Goal: Task Accomplishment & Management: Manage account settings

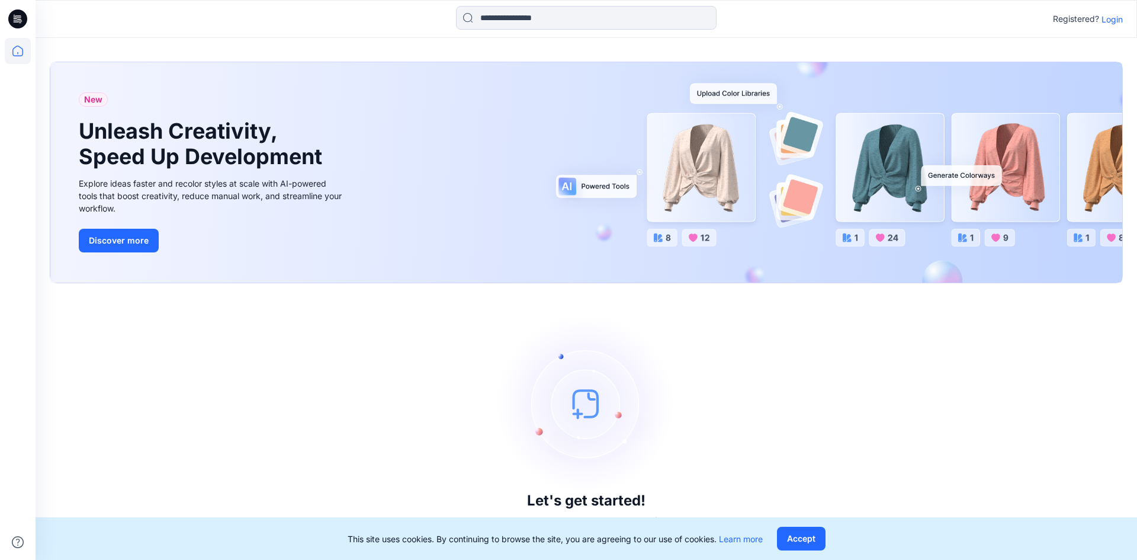
click at [1113, 21] on p "Login" at bounding box center [1111, 19] width 21 height 12
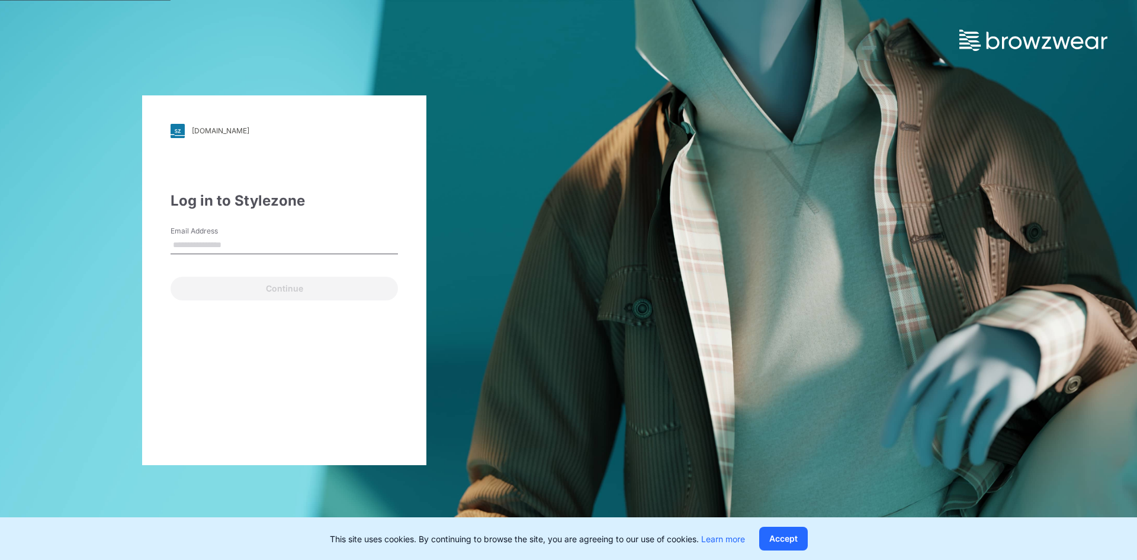
type input "**********"
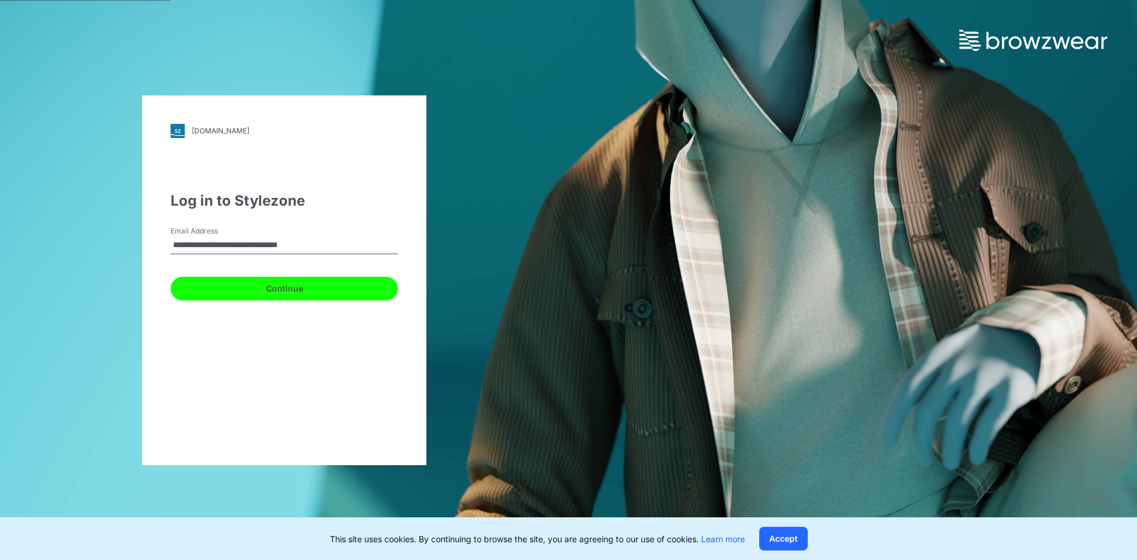
click at [315, 289] on button "Continue" at bounding box center [284, 289] width 227 height 24
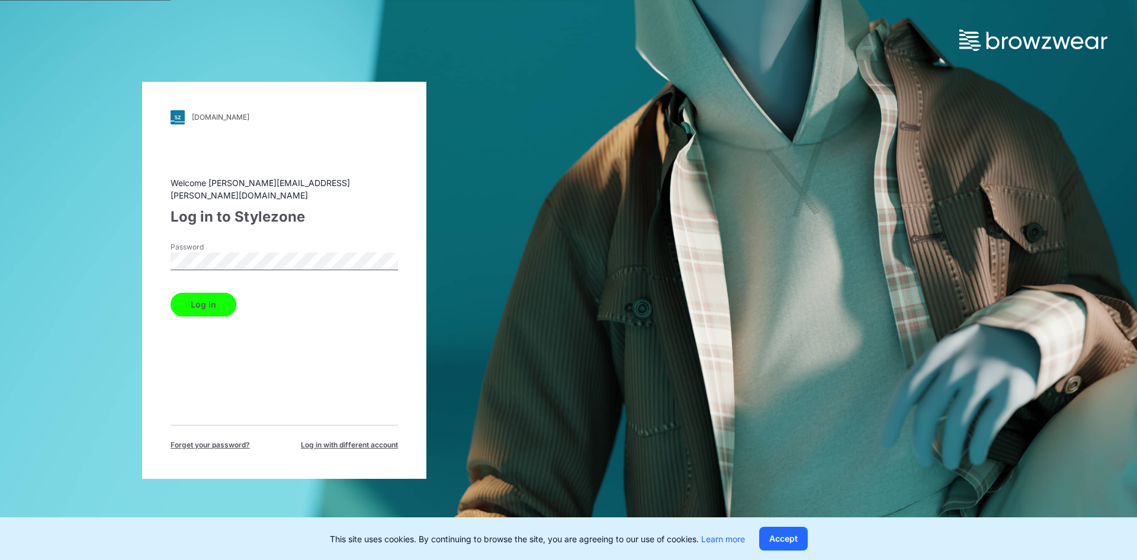
click at [207, 304] on button "Log in" at bounding box center [204, 305] width 66 height 24
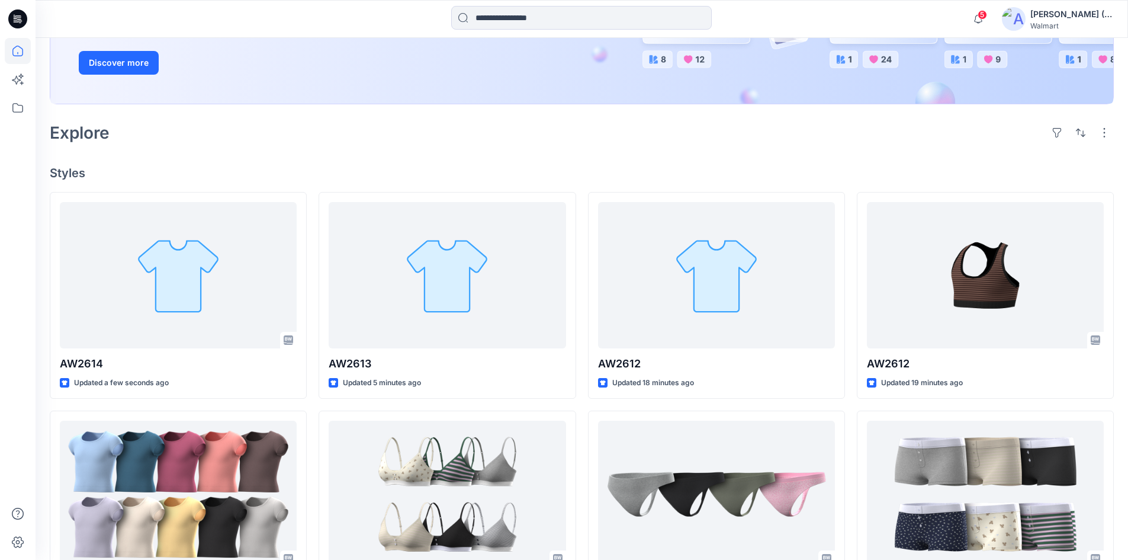
scroll to position [237, 0]
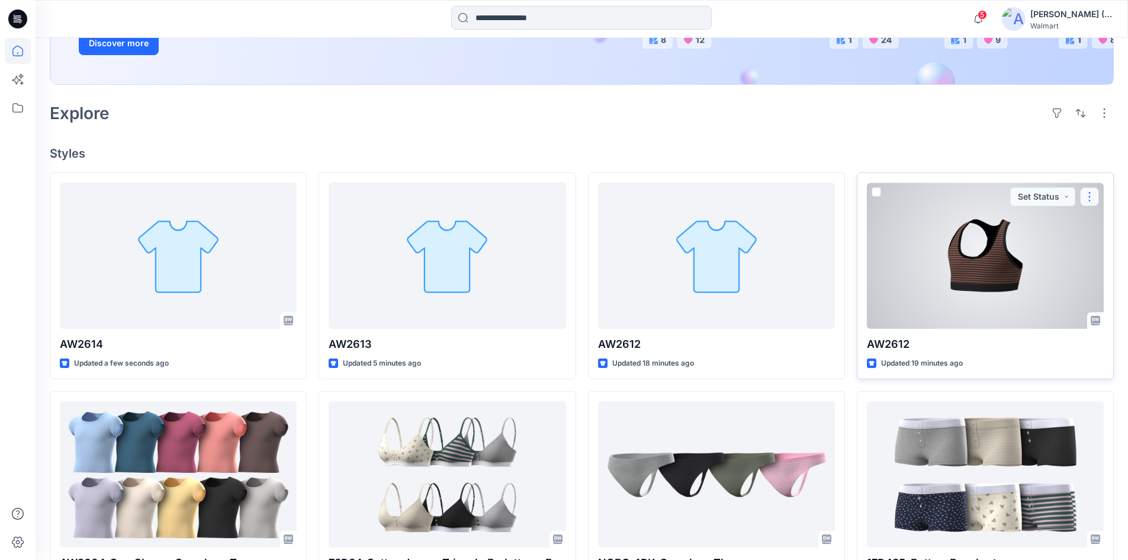
click at [1086, 193] on button "button" at bounding box center [1089, 196] width 19 height 19
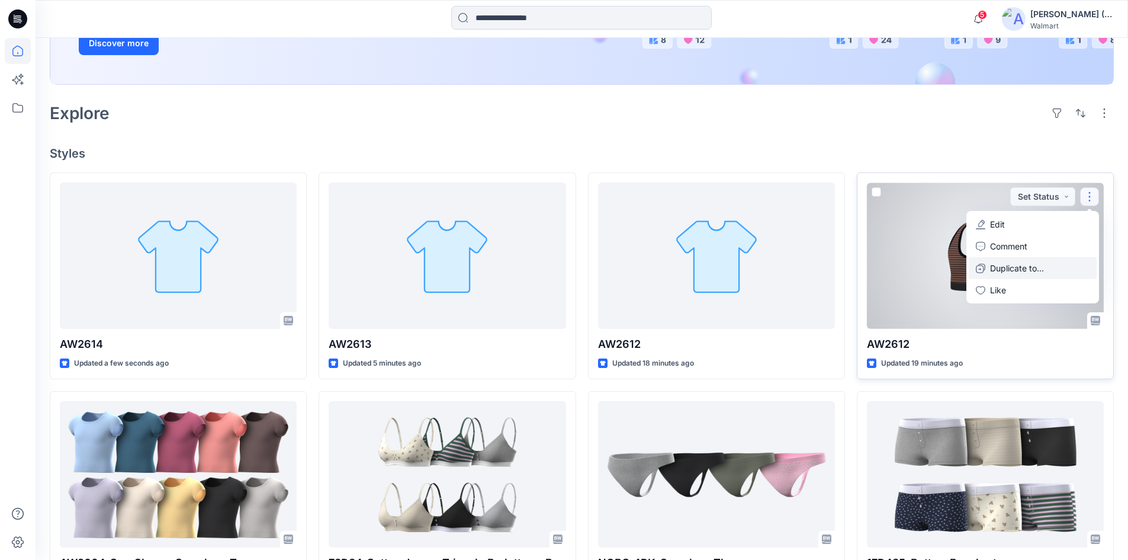
click at [1029, 268] on p "Duplicate to..." at bounding box center [1017, 268] width 54 height 12
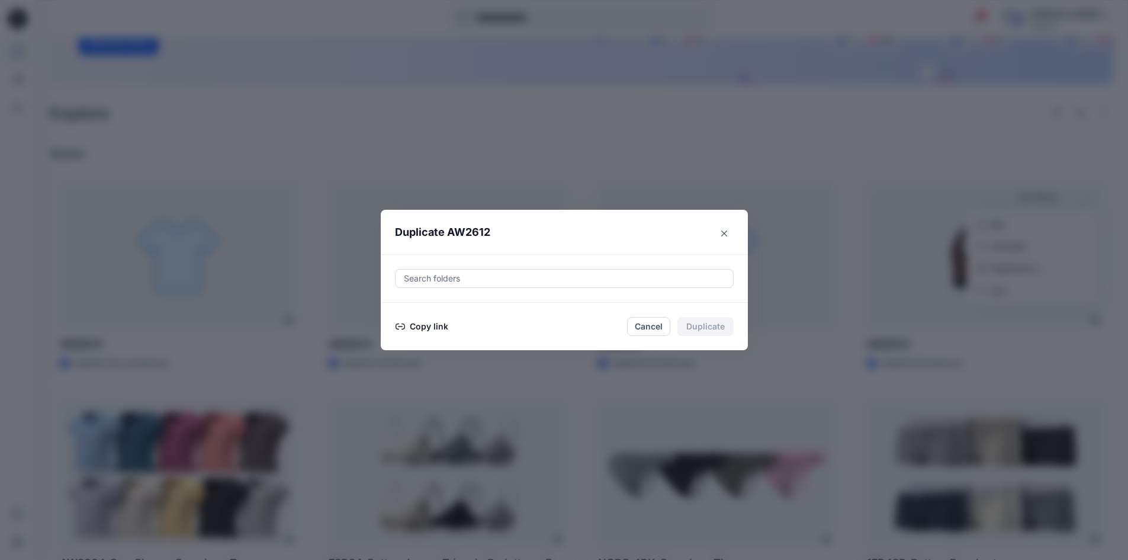
click at [621, 277] on div at bounding box center [564, 278] width 323 height 14
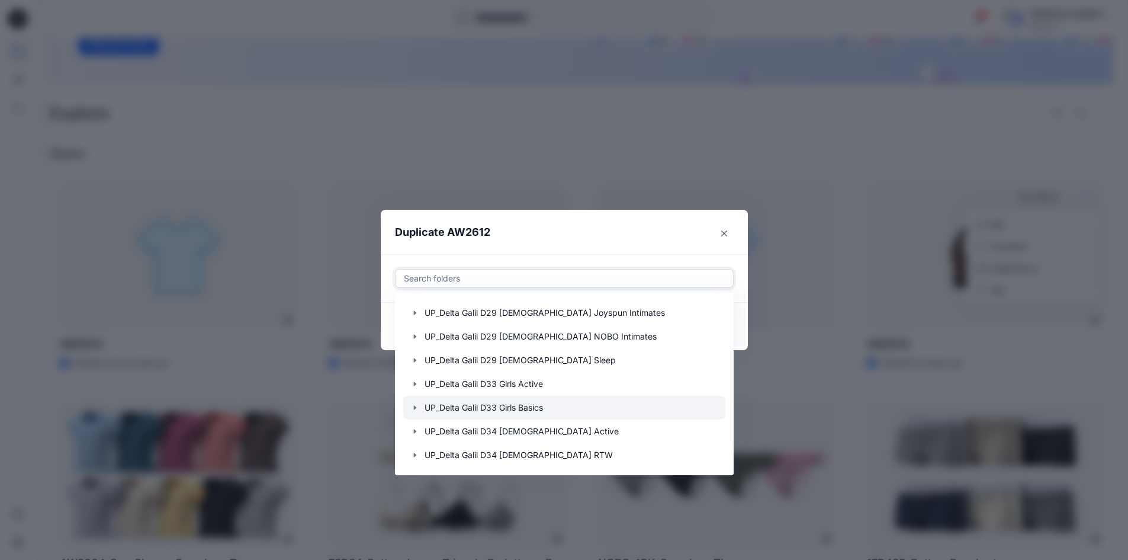
click at [539, 409] on div at bounding box center [564, 408] width 322 height 24
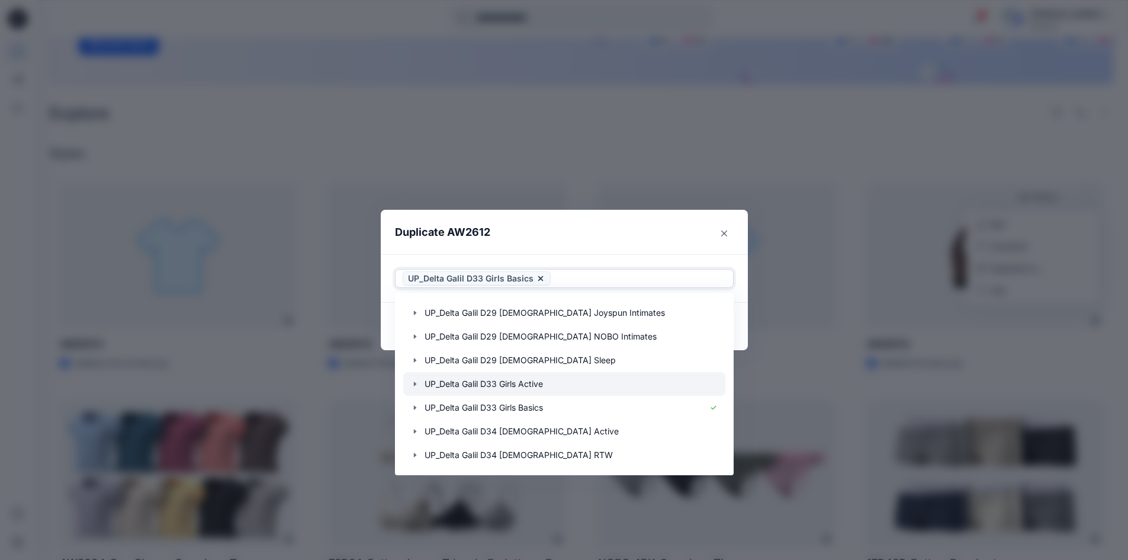
click at [417, 385] on icon "button" at bounding box center [414, 383] width 9 height 9
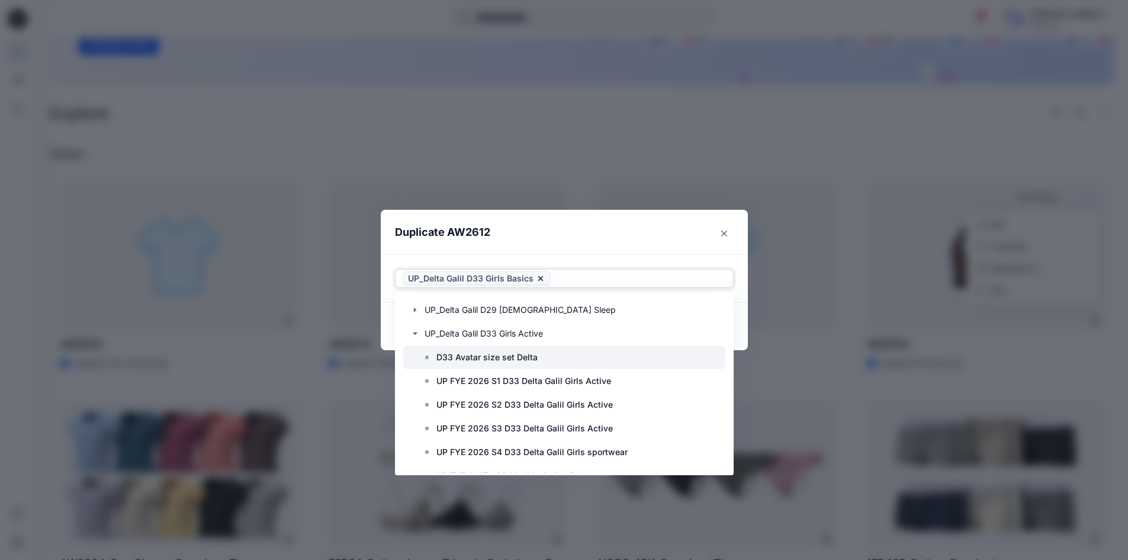
scroll to position [415, 0]
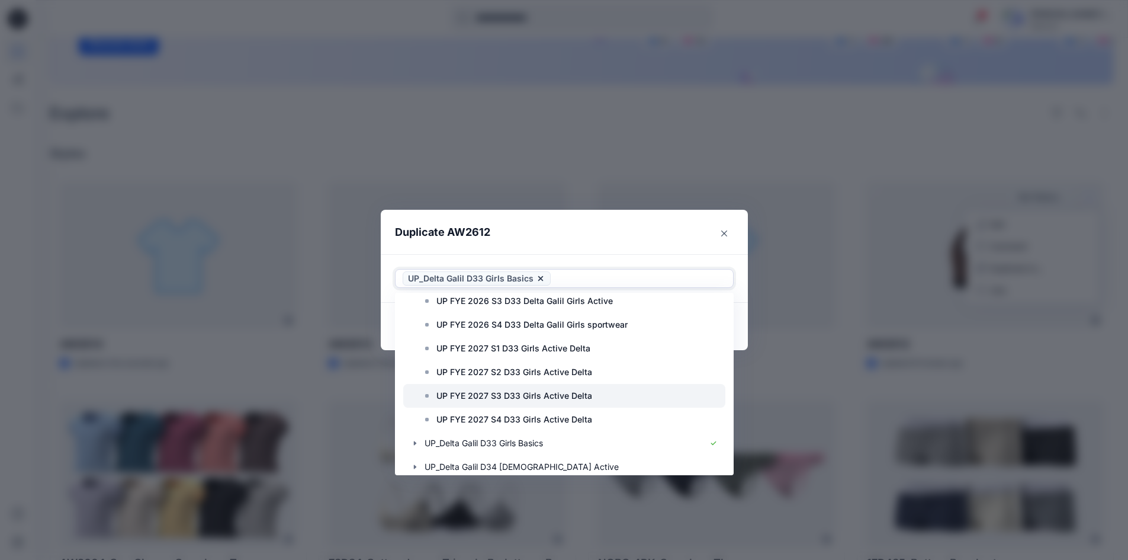
click at [524, 393] on p "UP FYE 2027 S3 D33 Girls Active Delta" at bounding box center [514, 395] width 156 height 14
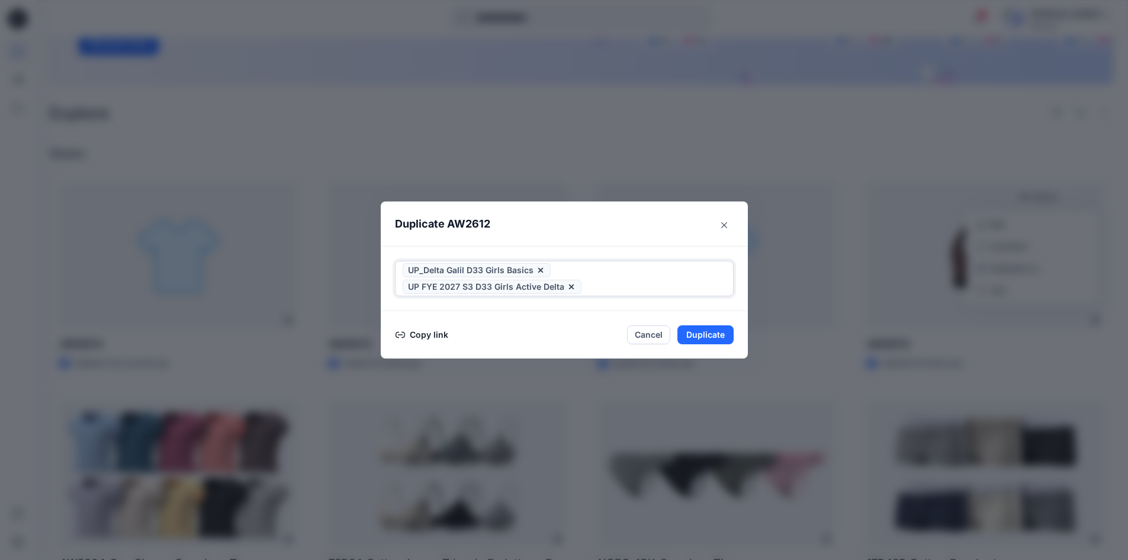
click at [545, 268] on icon at bounding box center [540, 269] width 9 height 9
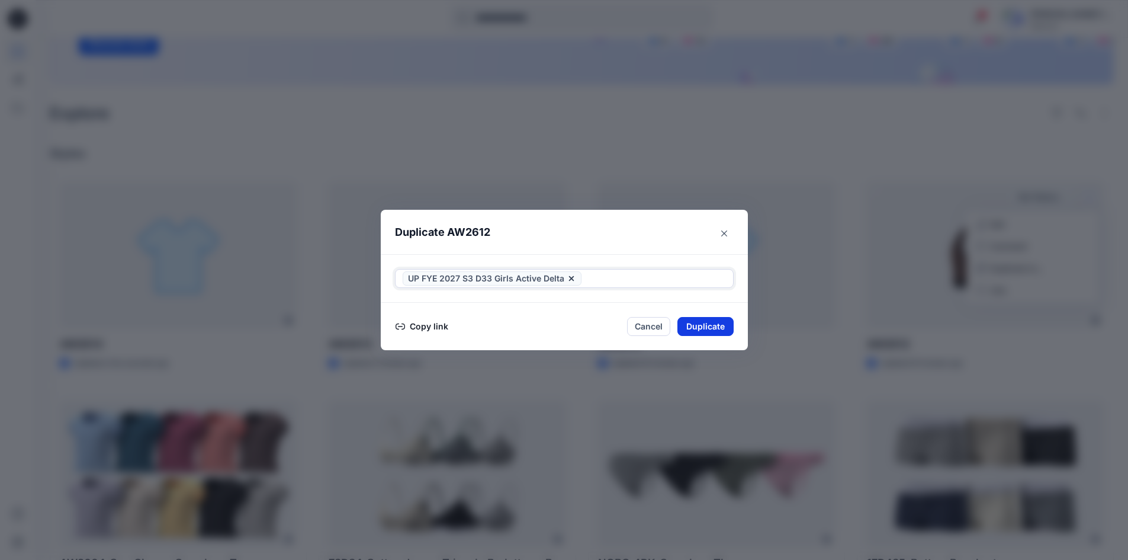
click at [702, 327] on button "Duplicate" at bounding box center [705, 326] width 56 height 19
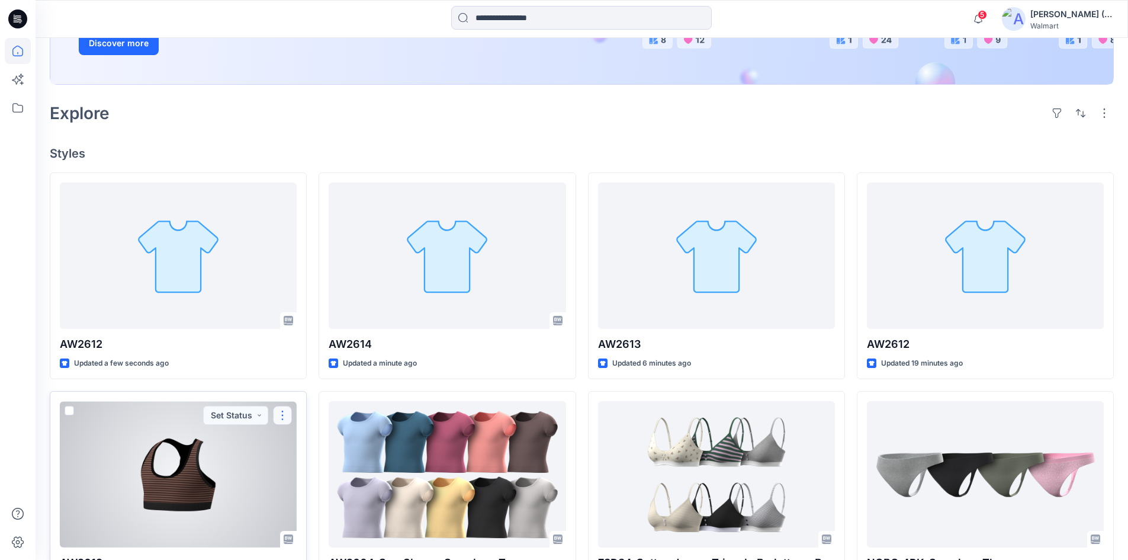
click at [284, 412] on button "button" at bounding box center [282, 415] width 19 height 19
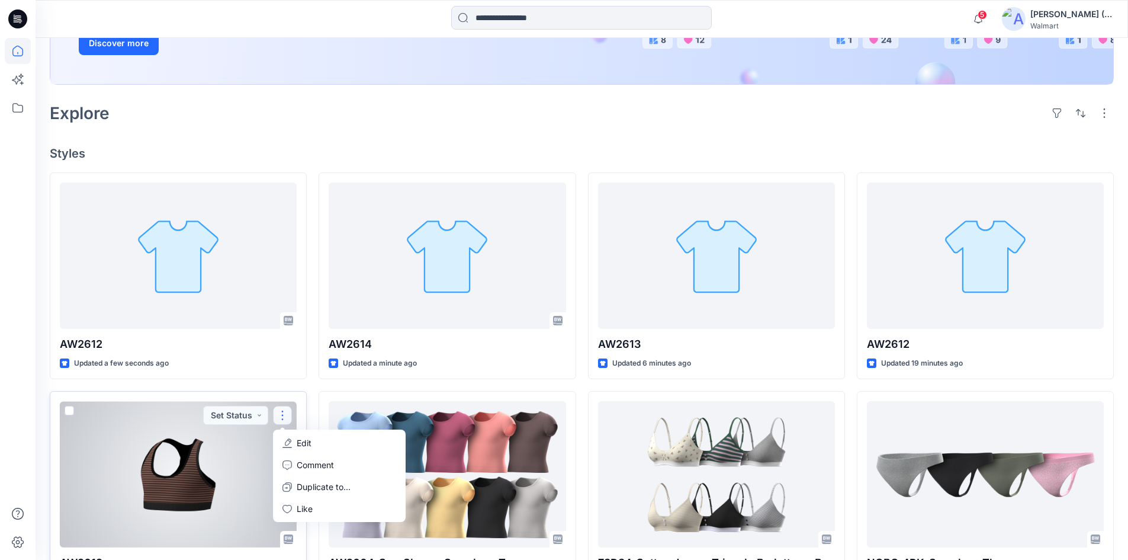
click at [292, 442] on icon "button" at bounding box center [286, 442] width 9 height 9
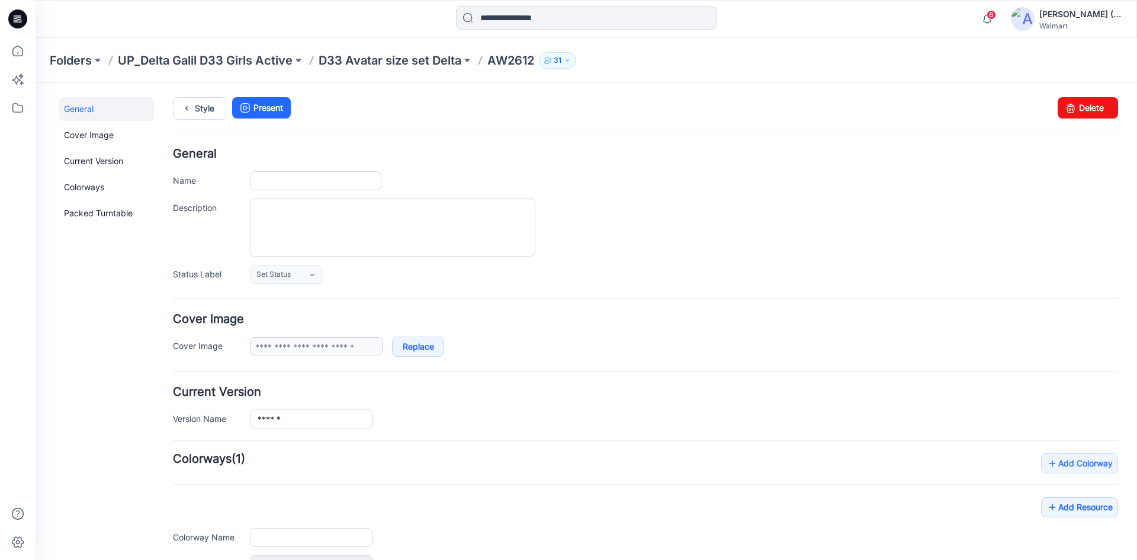
type input "******"
type input "**********"
click at [1091, 101] on link "Delete" at bounding box center [1088, 107] width 60 height 21
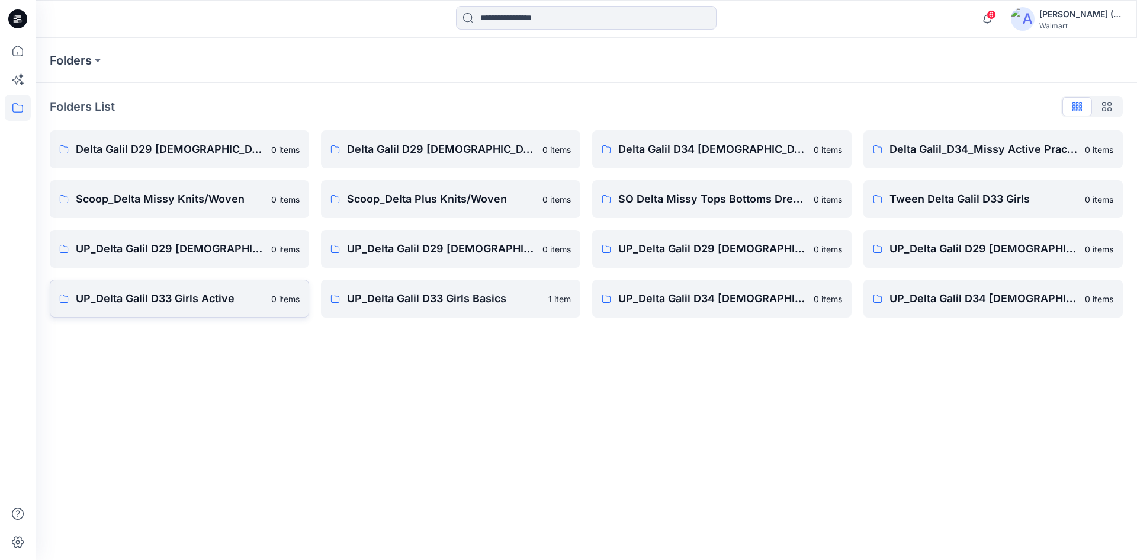
click at [229, 298] on p "UP_Delta Galil D33 Girls Active" at bounding box center [170, 298] width 188 height 17
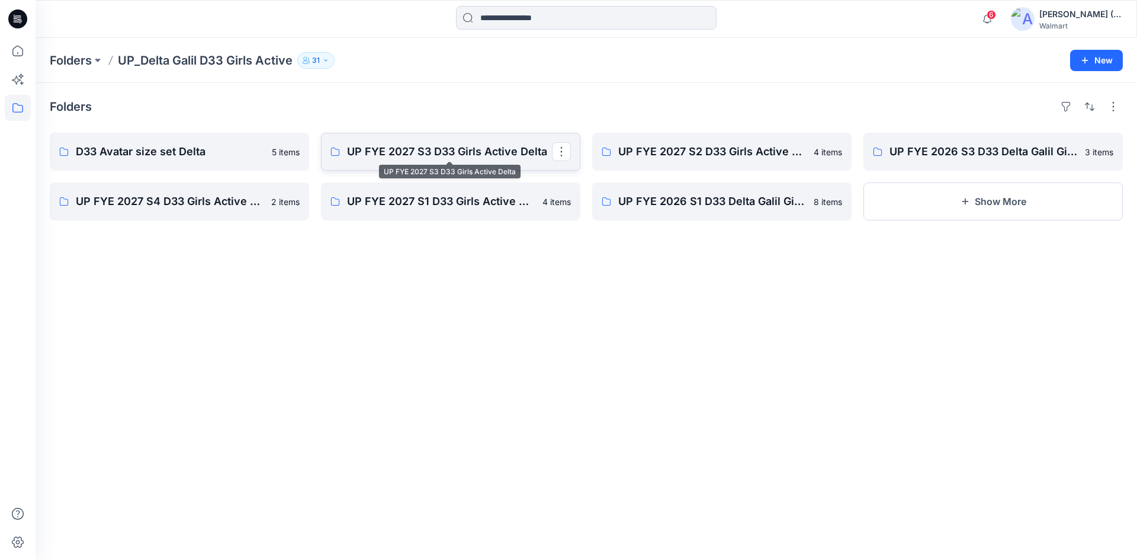
click at [495, 156] on p "UP FYE 2027 S3 D33 Girls Active Delta" at bounding box center [449, 151] width 205 height 17
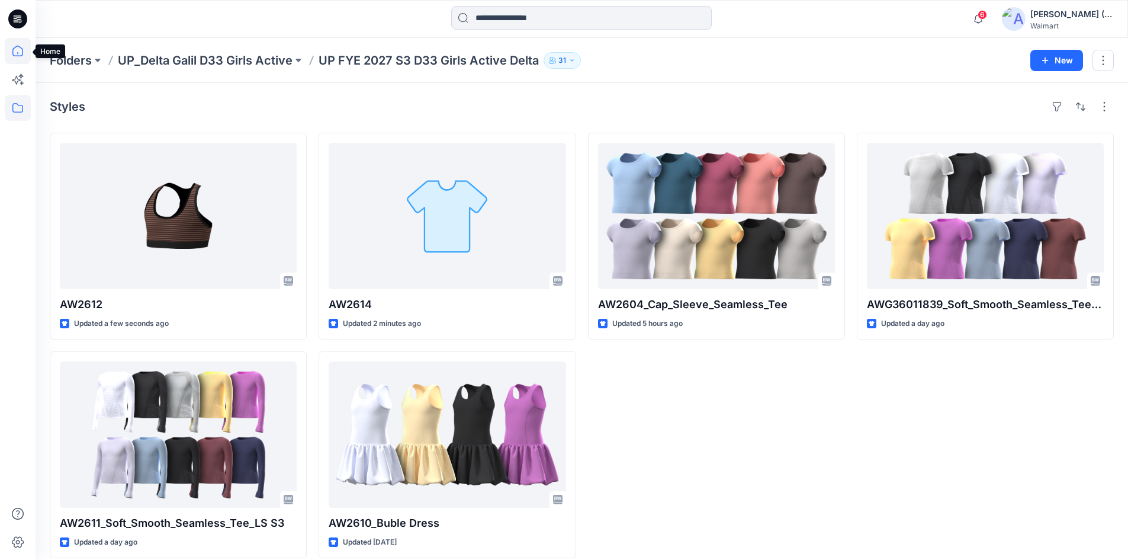
click at [14, 49] on icon at bounding box center [17, 51] width 11 height 11
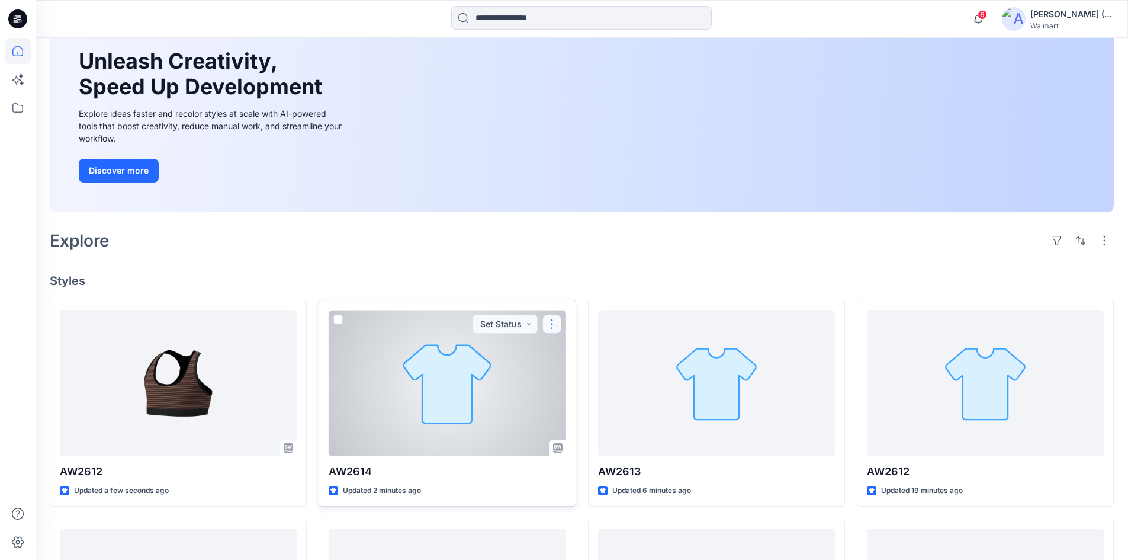
scroll to position [178, 0]
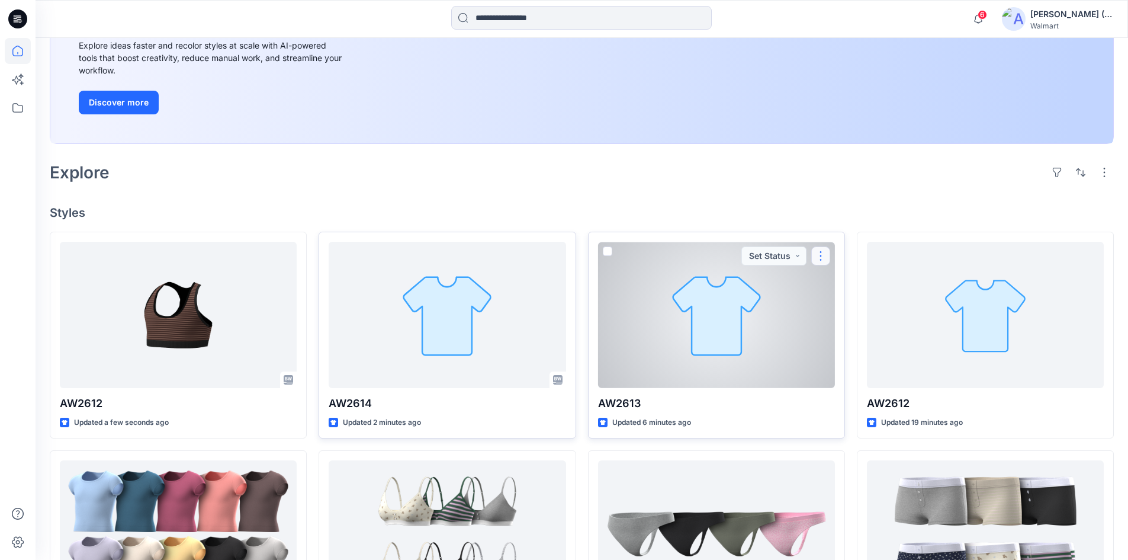
click at [819, 262] on button "button" at bounding box center [820, 255] width 19 height 19
click at [843, 331] on p "Duplicate to..." at bounding box center [862, 327] width 54 height 12
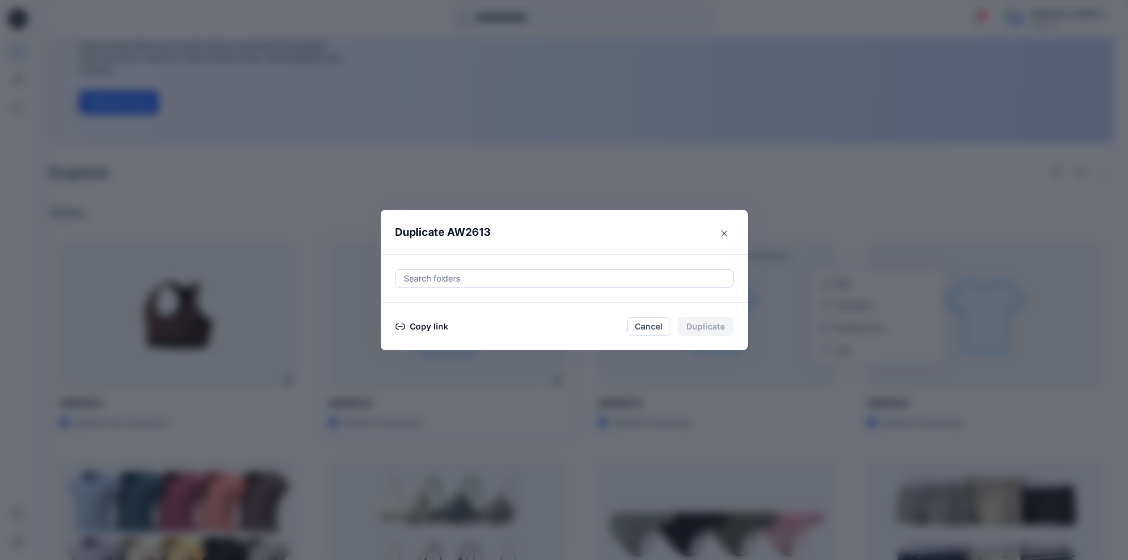
click at [554, 278] on div at bounding box center [564, 278] width 323 height 14
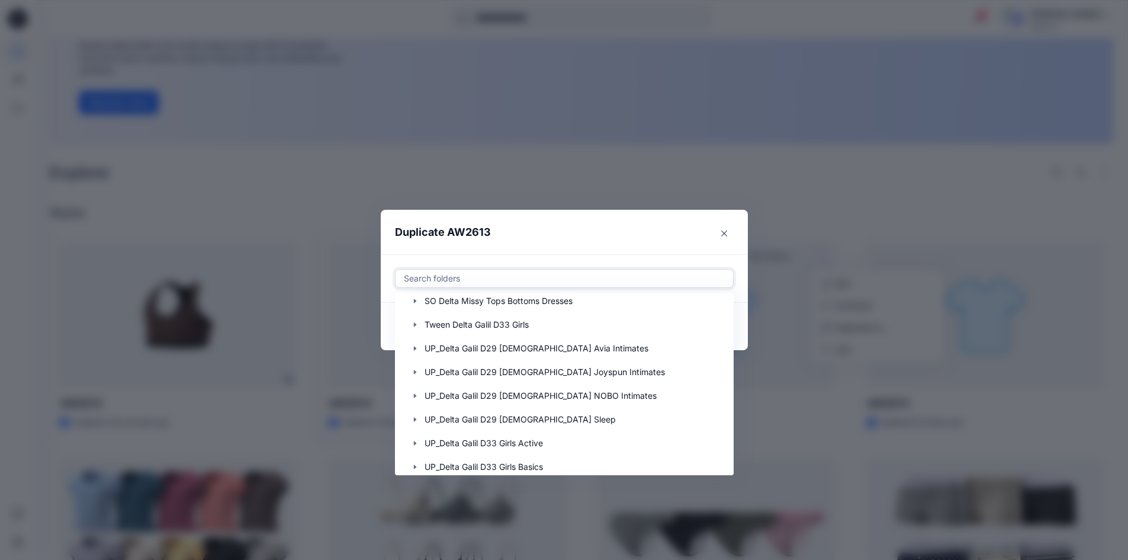
scroll to position [237, 0]
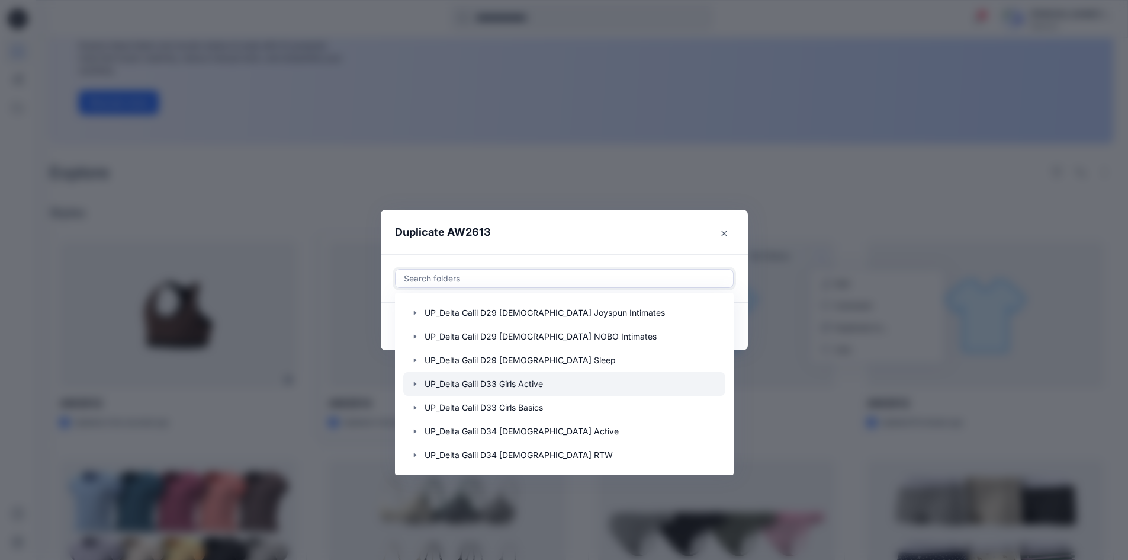
click at [420, 383] on icon "button" at bounding box center [414, 383] width 9 height 9
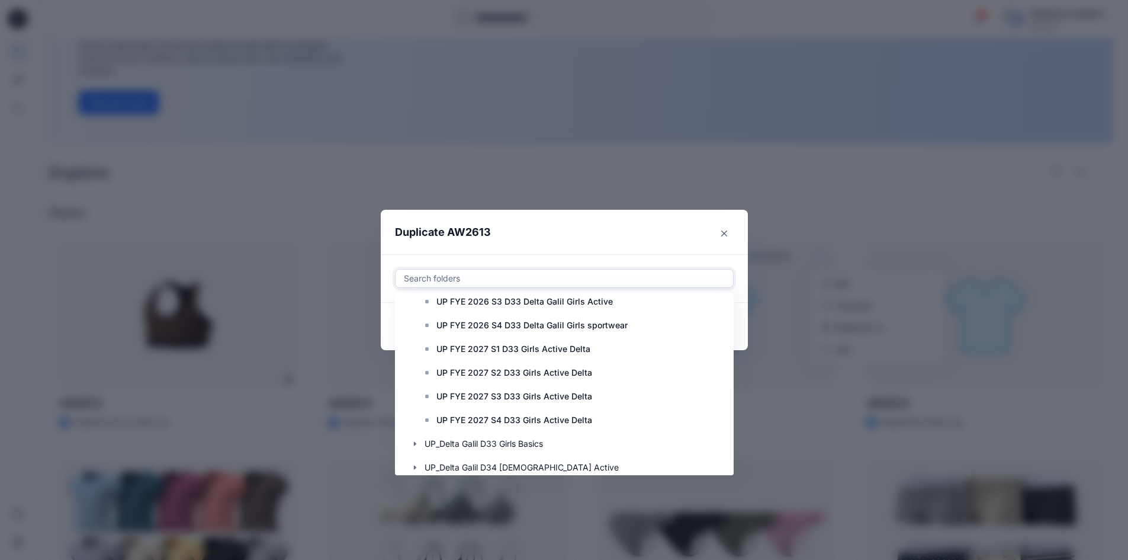
scroll to position [415, 0]
click at [528, 390] on p "UP FYE 2027 S3 D33 Girls Active Delta" at bounding box center [514, 395] width 156 height 14
click at [694, 242] on header "Duplicate AW2613" at bounding box center [552, 232] width 343 height 45
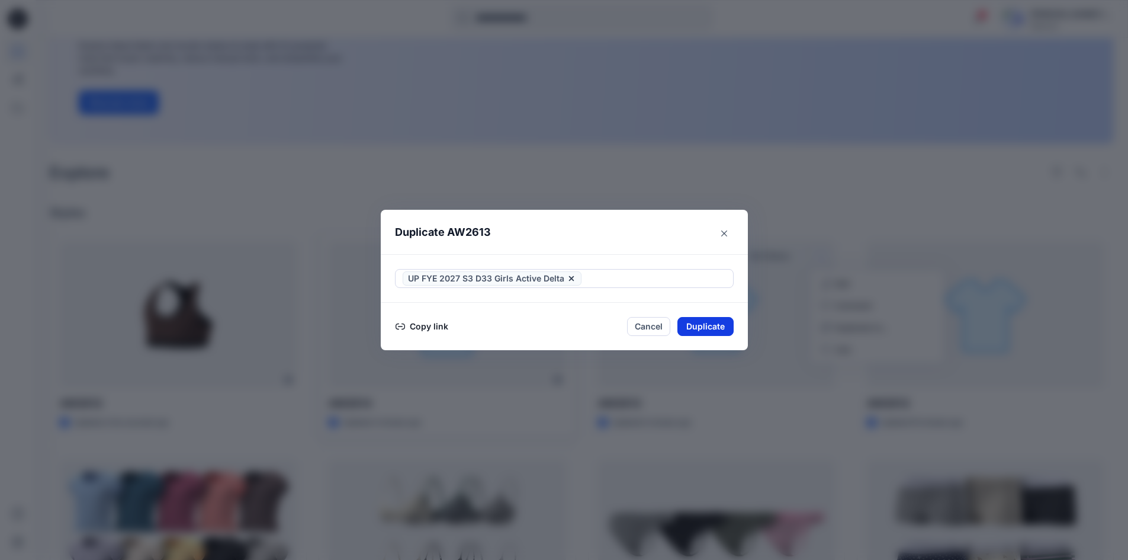
click at [705, 323] on button "Duplicate" at bounding box center [705, 326] width 56 height 19
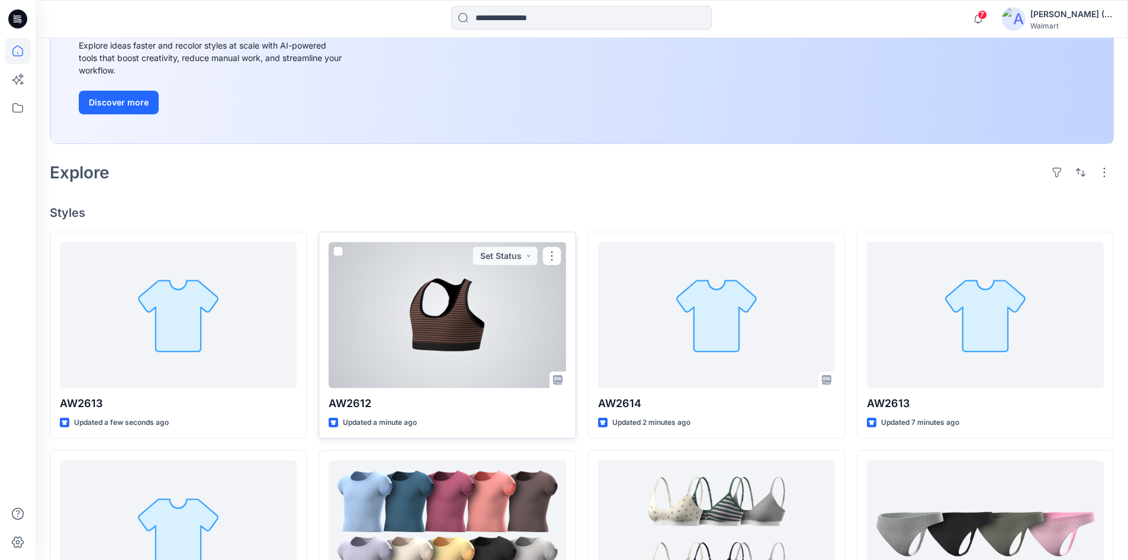
click at [468, 332] on div at bounding box center [447, 315] width 237 height 146
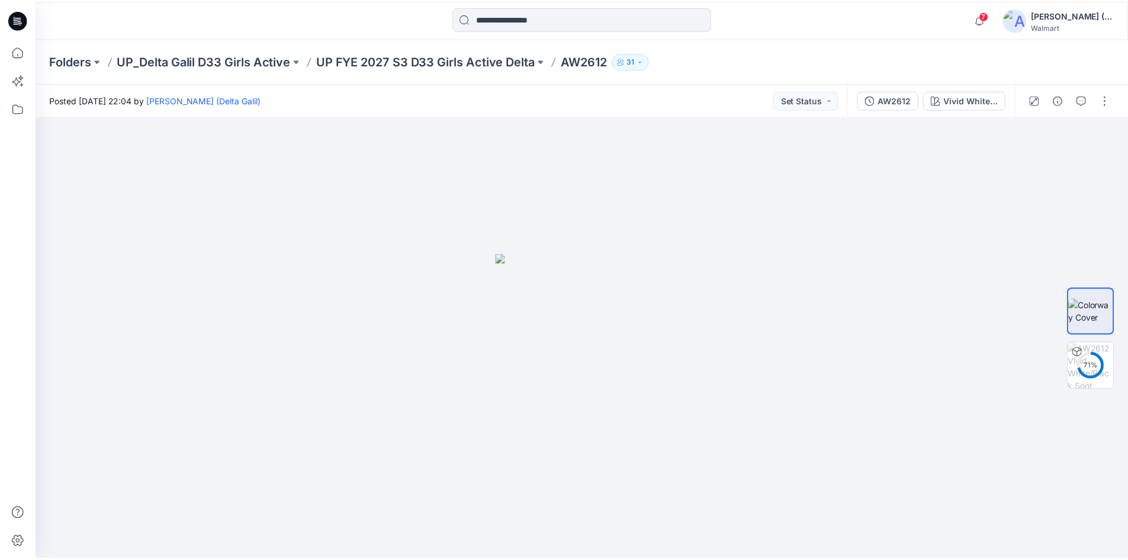
scroll to position [178, 0]
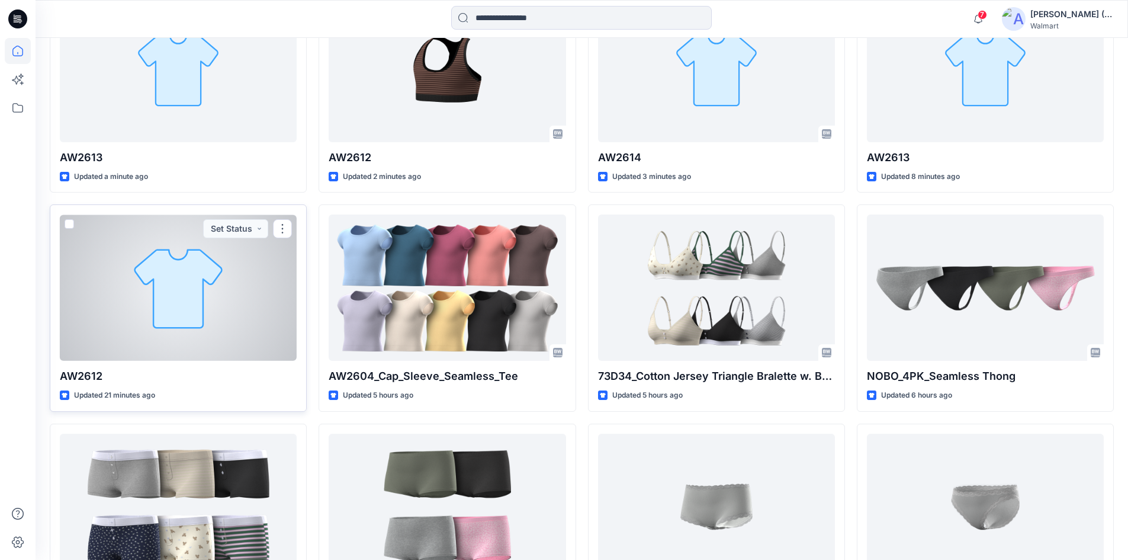
scroll to position [296, 0]
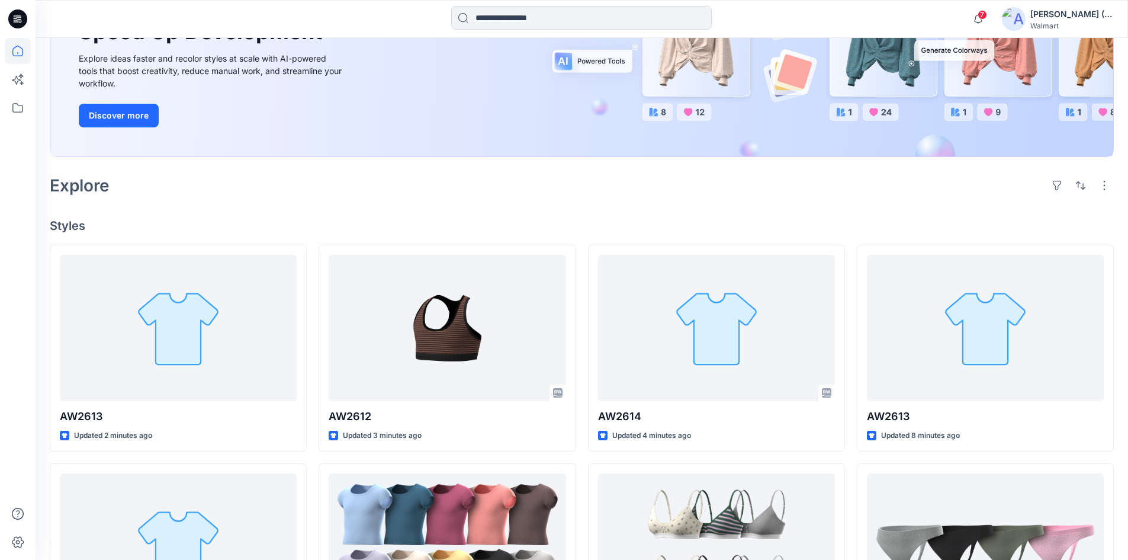
scroll to position [237, 0]
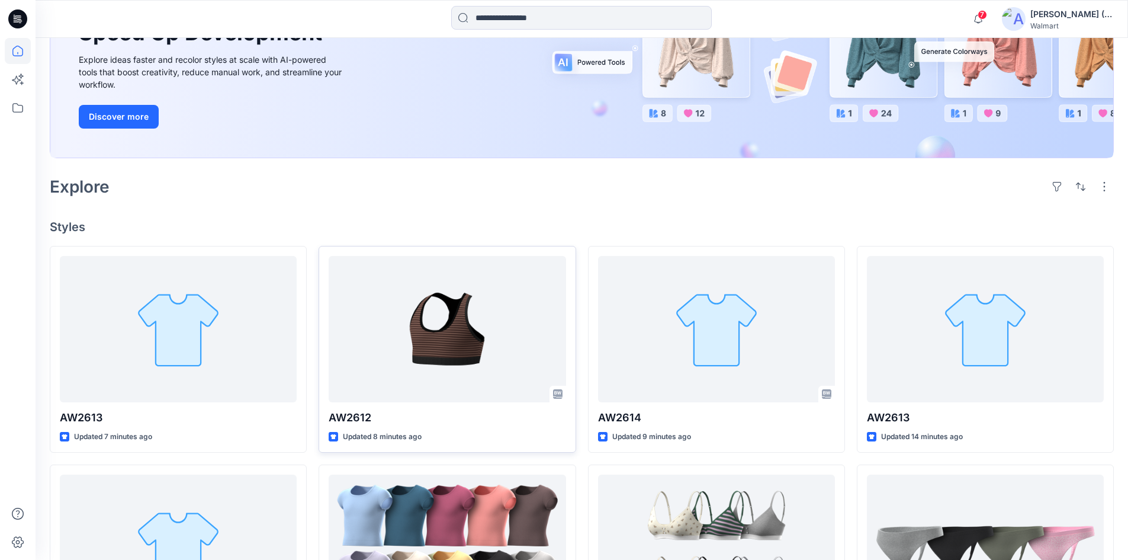
scroll to position [178, 0]
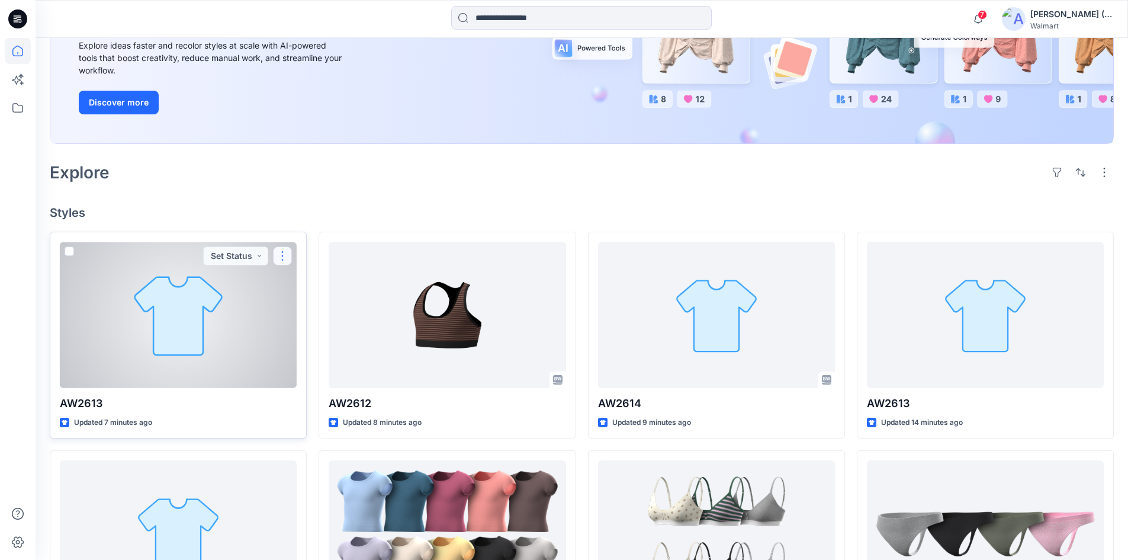
click at [280, 257] on button "button" at bounding box center [282, 255] width 19 height 19
click at [298, 282] on p "Edit" at bounding box center [304, 283] width 15 height 12
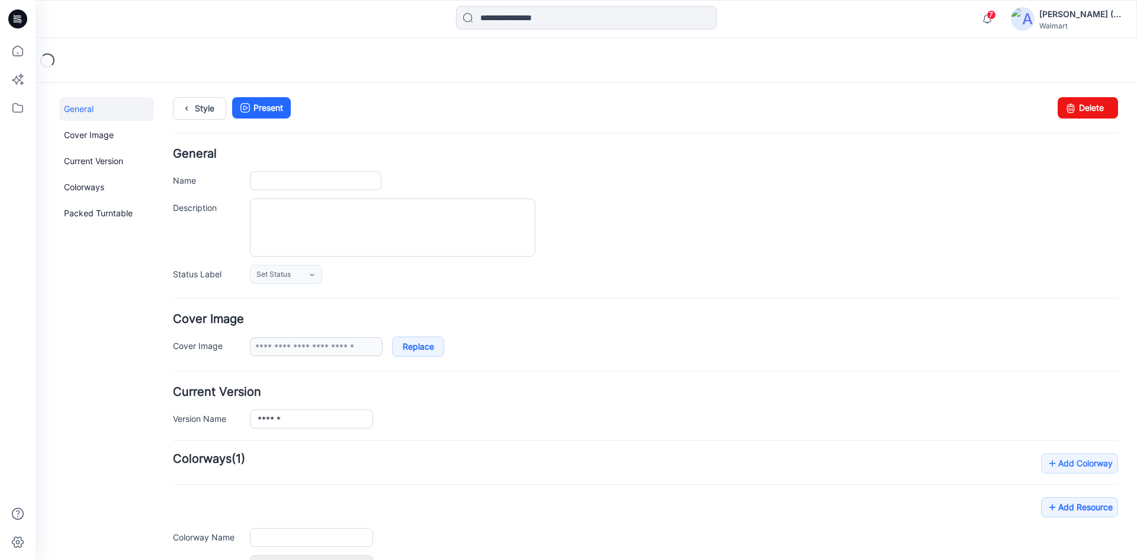
type input "******"
type input "**********"
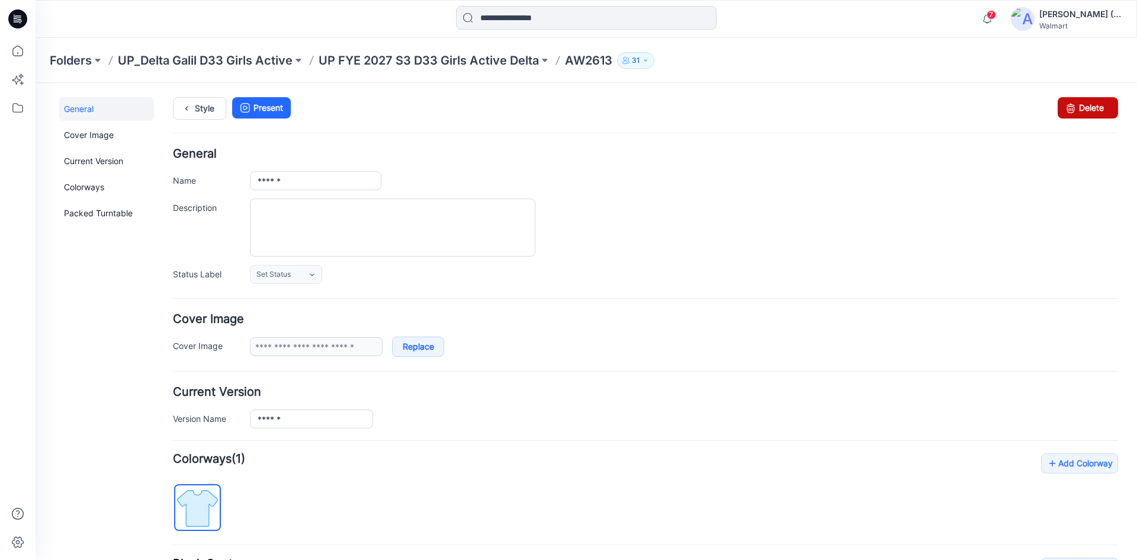
click at [1091, 114] on link "Delete" at bounding box center [1088, 107] width 60 height 21
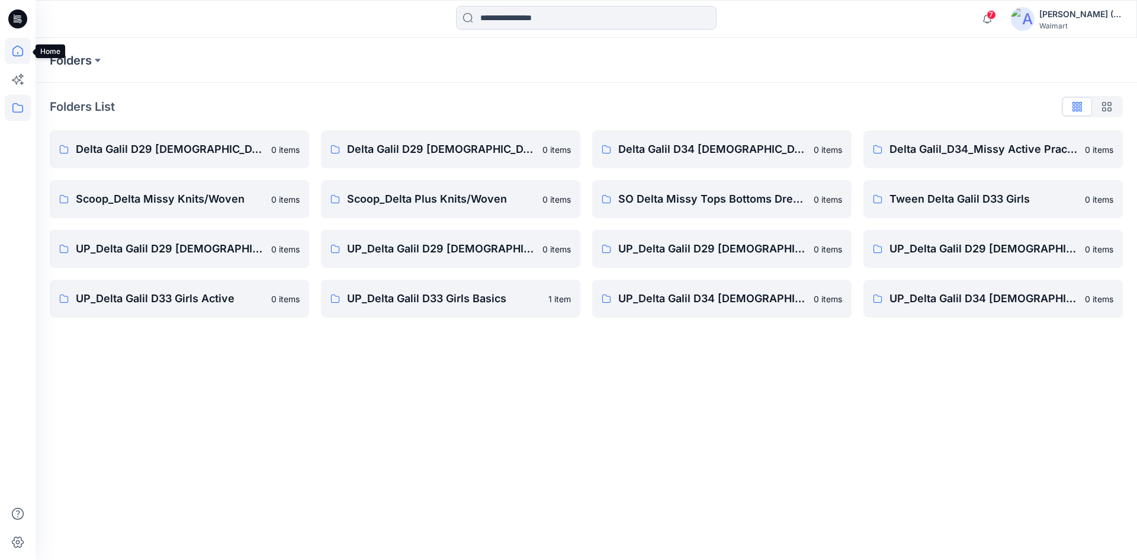
click at [18, 56] on icon at bounding box center [17, 51] width 11 height 11
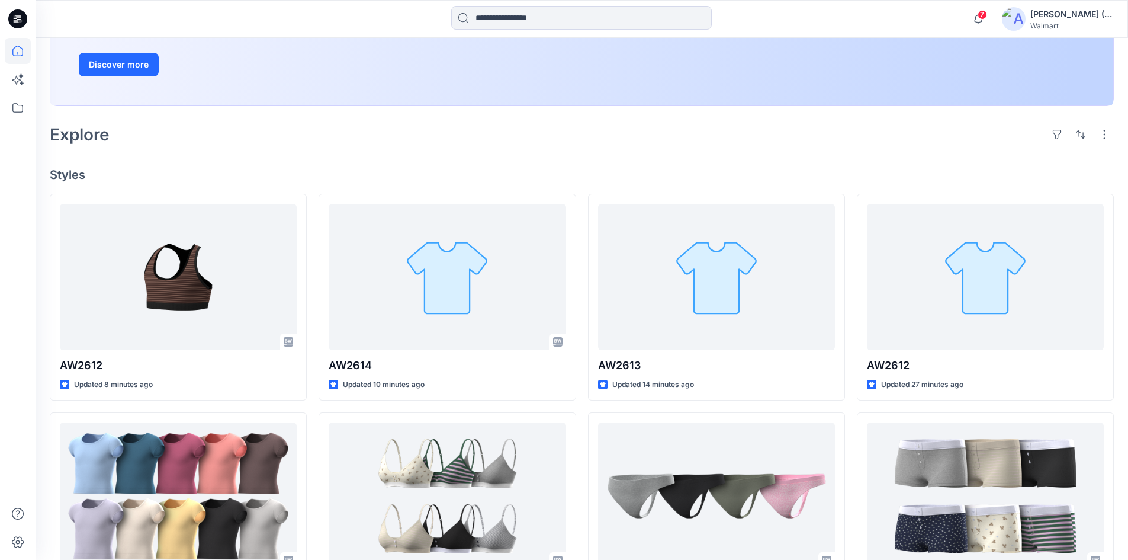
scroll to position [237, 0]
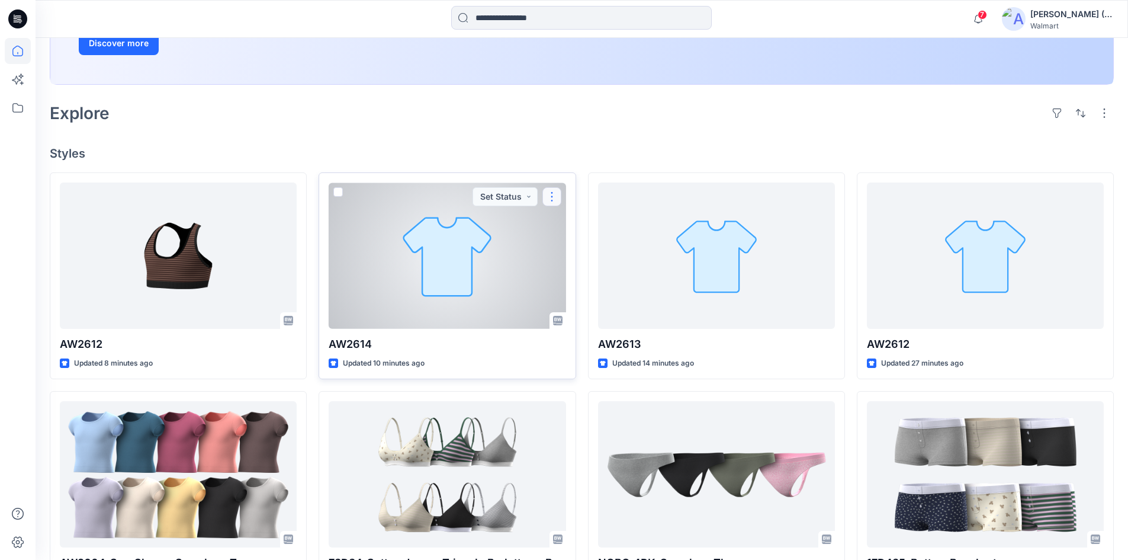
click at [548, 195] on button "button" at bounding box center [551, 196] width 19 height 19
click at [589, 226] on button "Edit" at bounding box center [609, 224] width 128 height 22
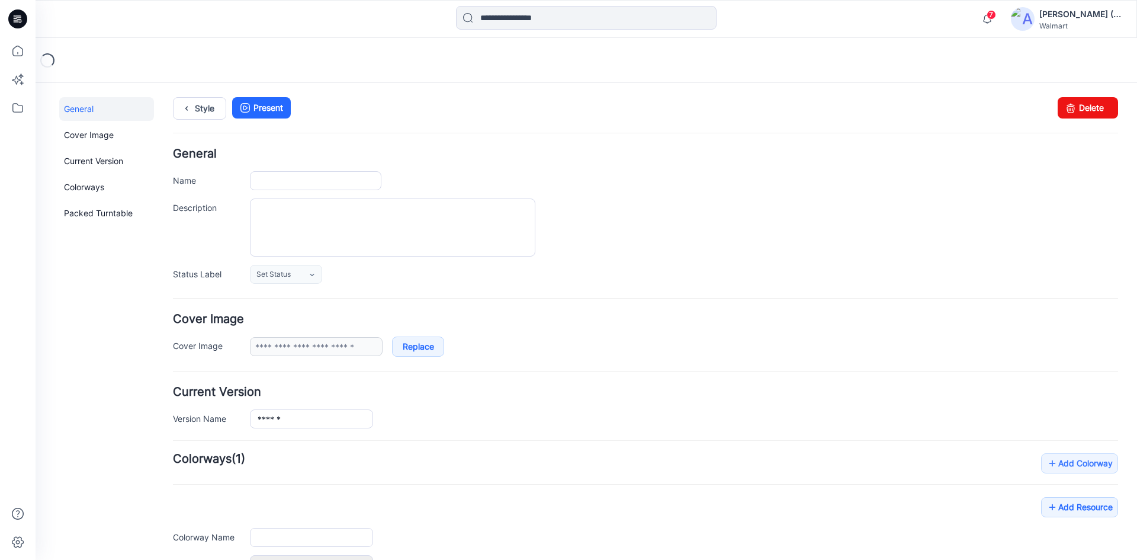
type input "******"
type input "**********"
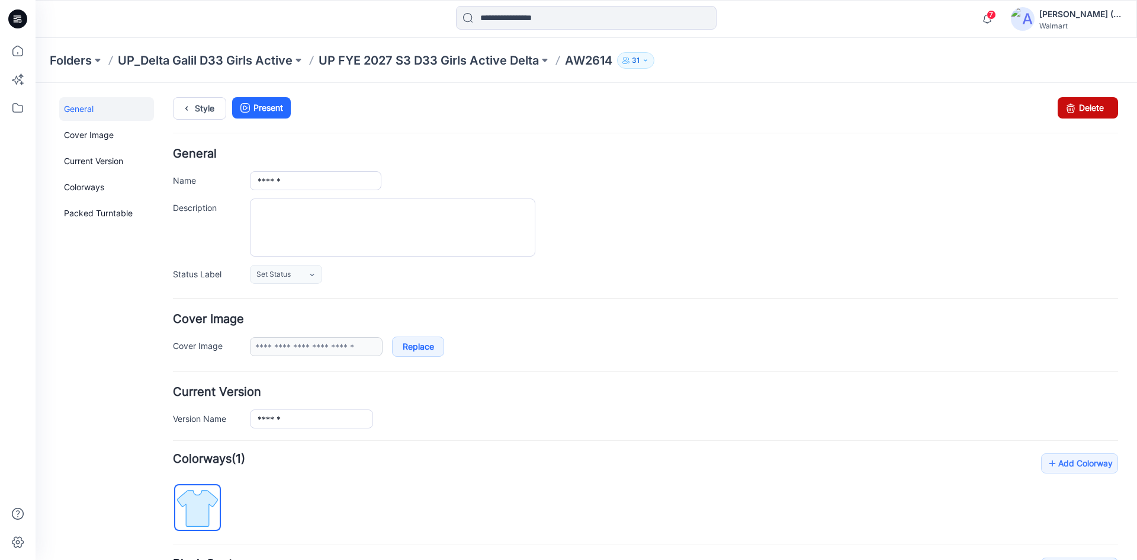
click at [1091, 105] on link "Delete" at bounding box center [1088, 107] width 60 height 21
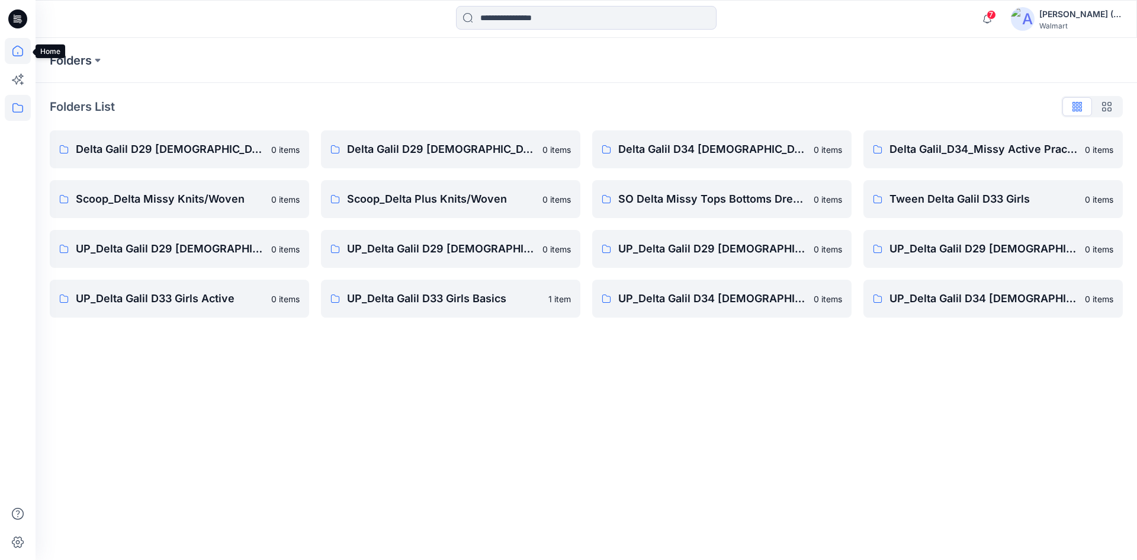
click at [21, 57] on icon at bounding box center [18, 51] width 26 height 26
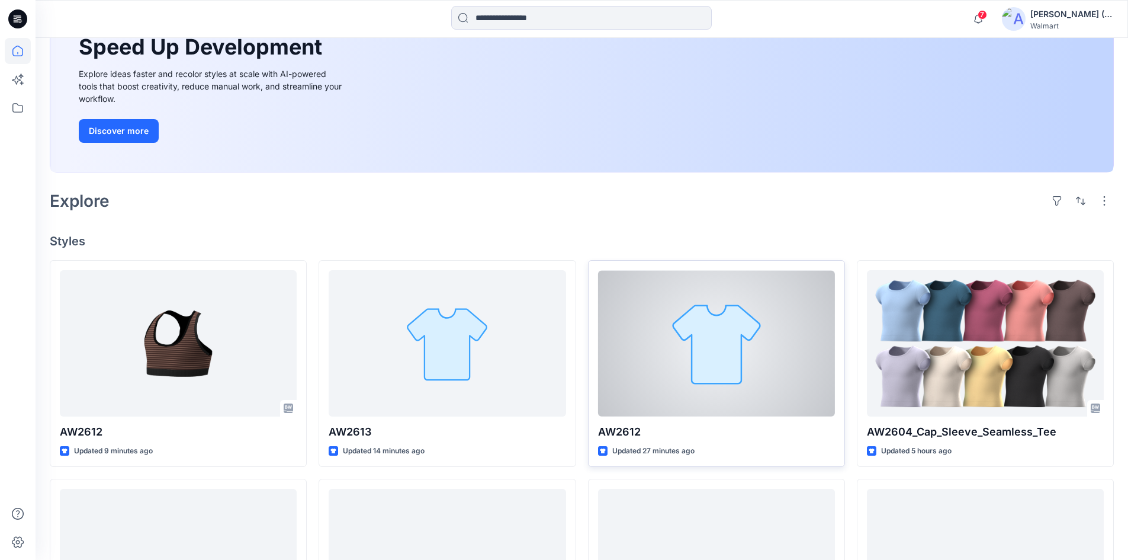
scroll to position [178, 0]
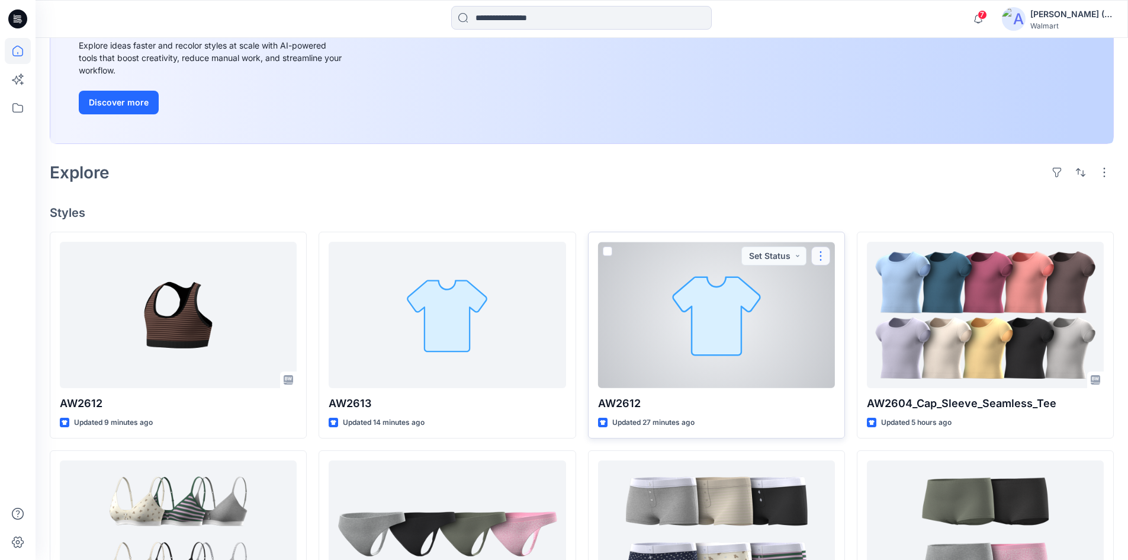
click at [820, 255] on button "button" at bounding box center [820, 255] width 19 height 19
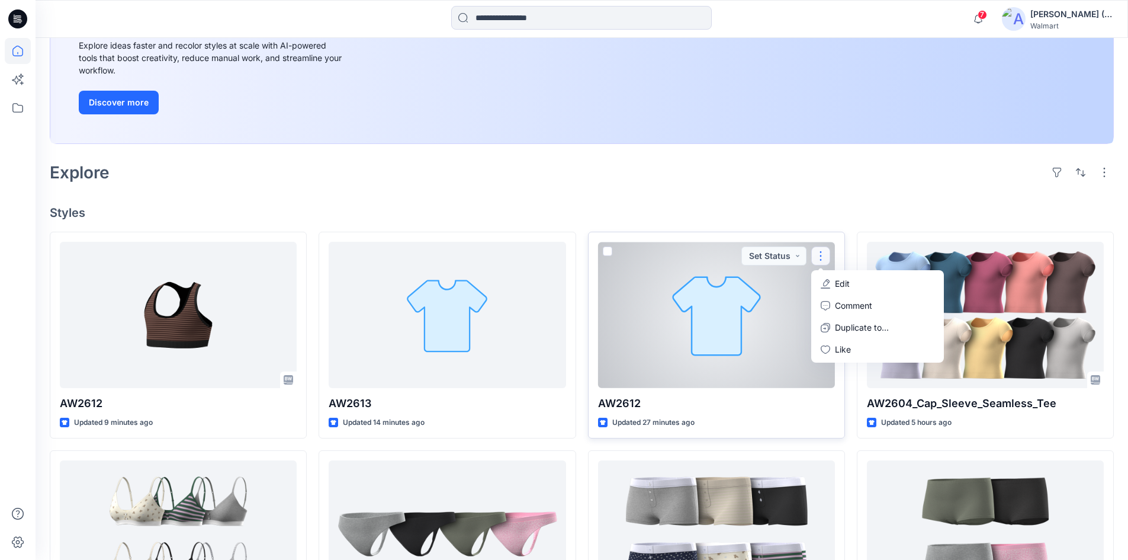
click at [842, 282] on p "Edit" at bounding box center [842, 283] width 15 height 12
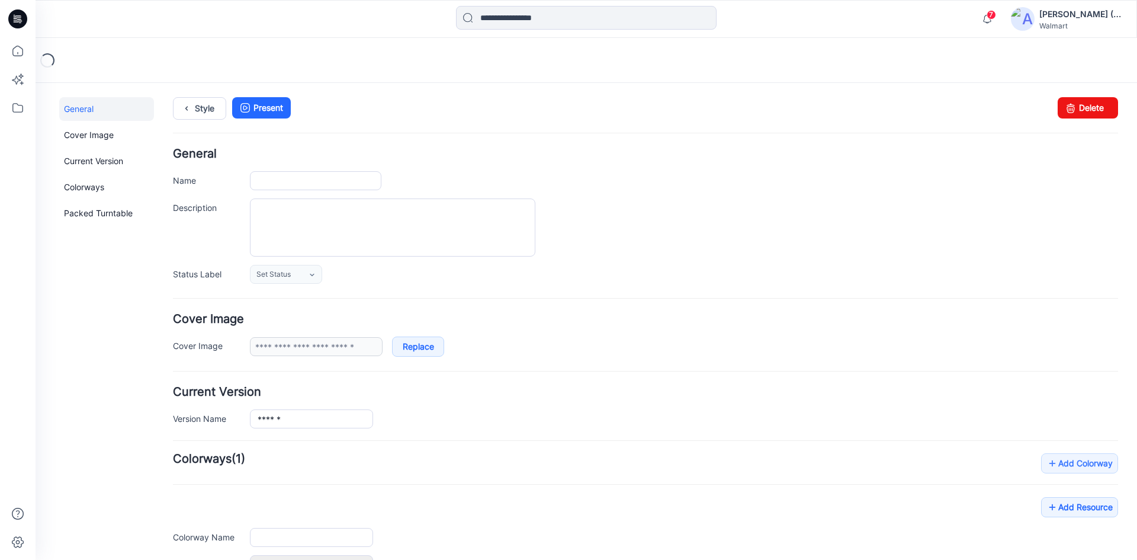
type input "******"
type input "**********"
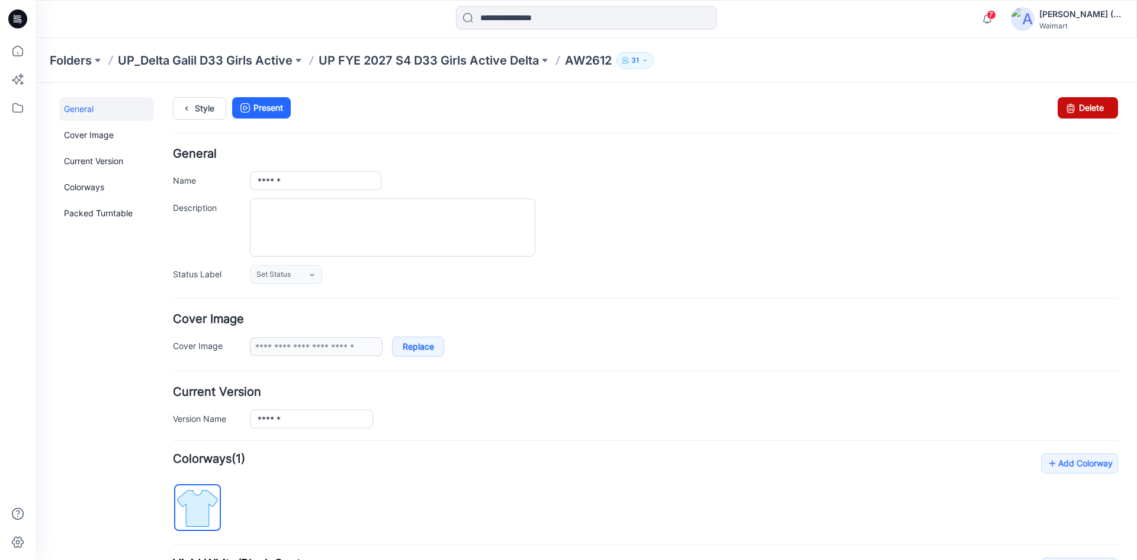
click at [1091, 101] on link "Delete" at bounding box center [1088, 107] width 60 height 21
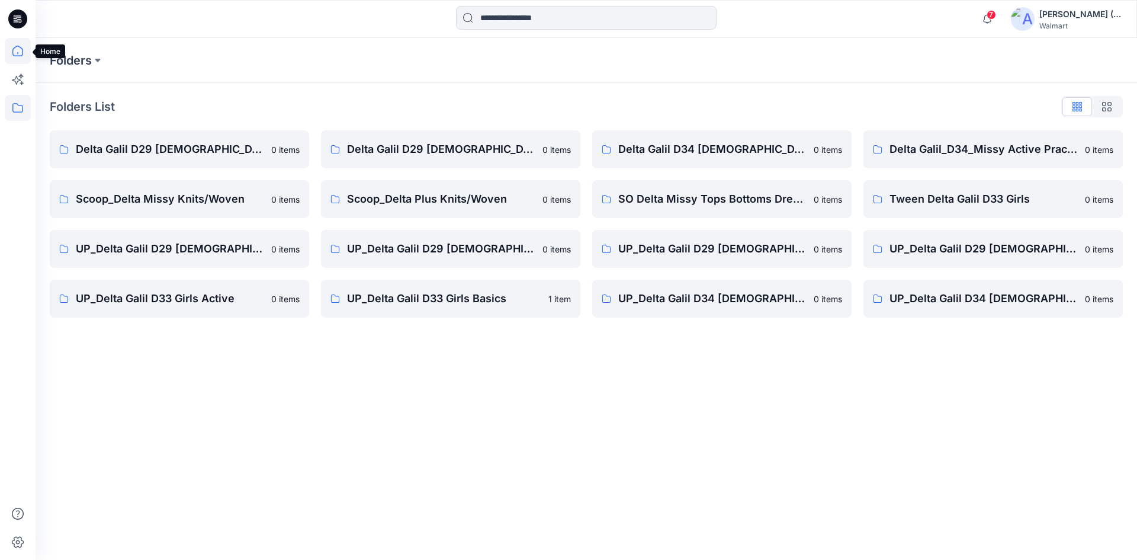
click at [14, 50] on icon at bounding box center [18, 51] width 26 height 26
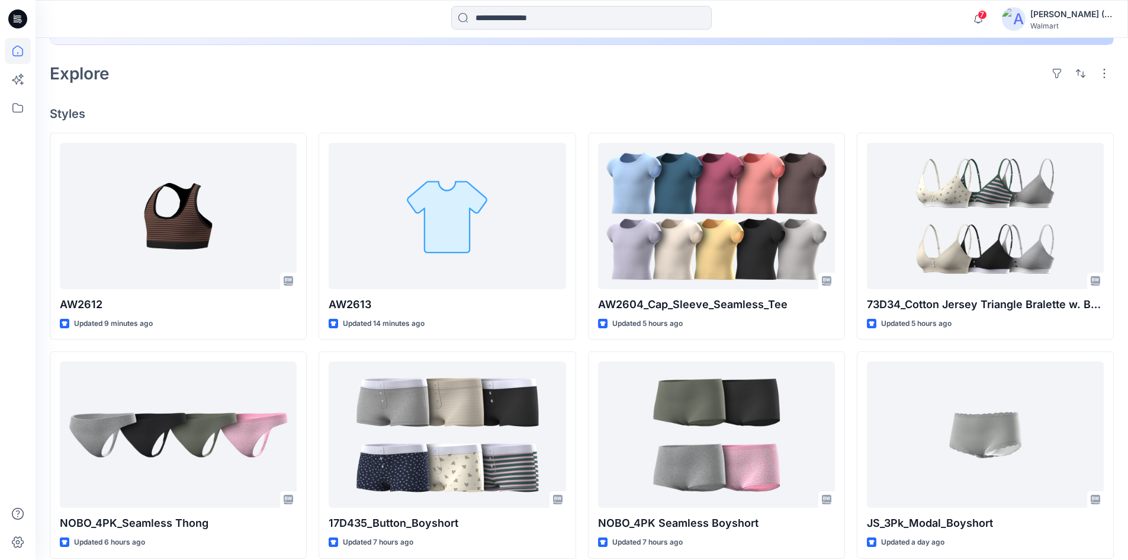
scroll to position [296, 0]
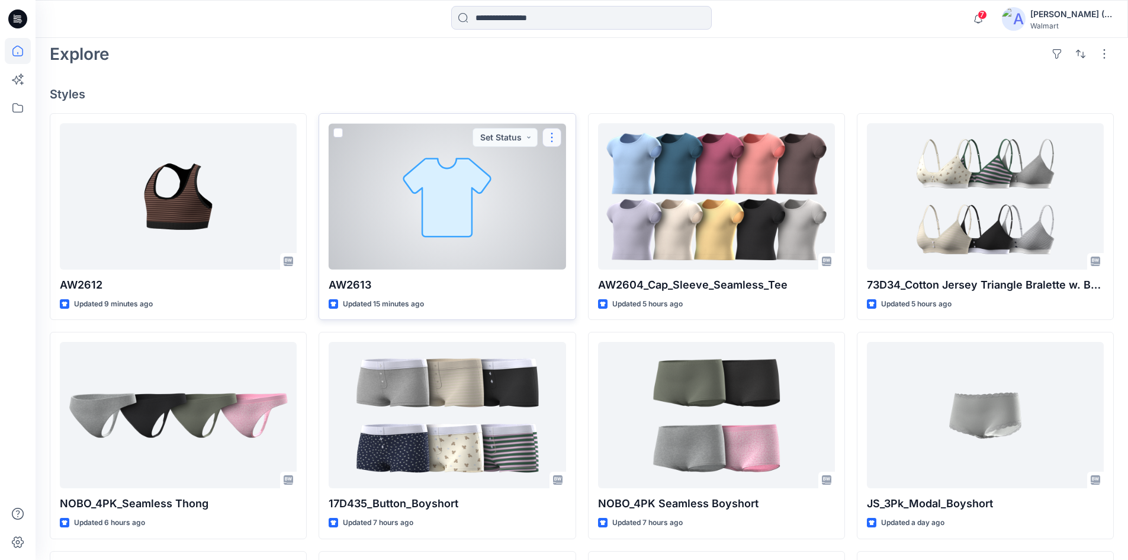
click at [551, 136] on button "button" at bounding box center [551, 137] width 19 height 19
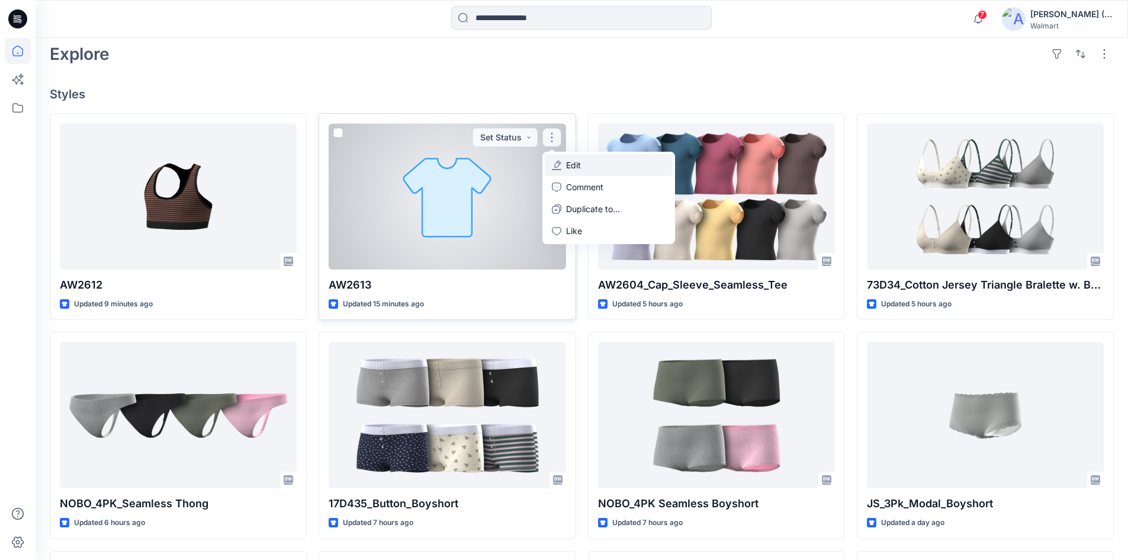
click at [582, 169] on button "Edit" at bounding box center [609, 165] width 128 height 22
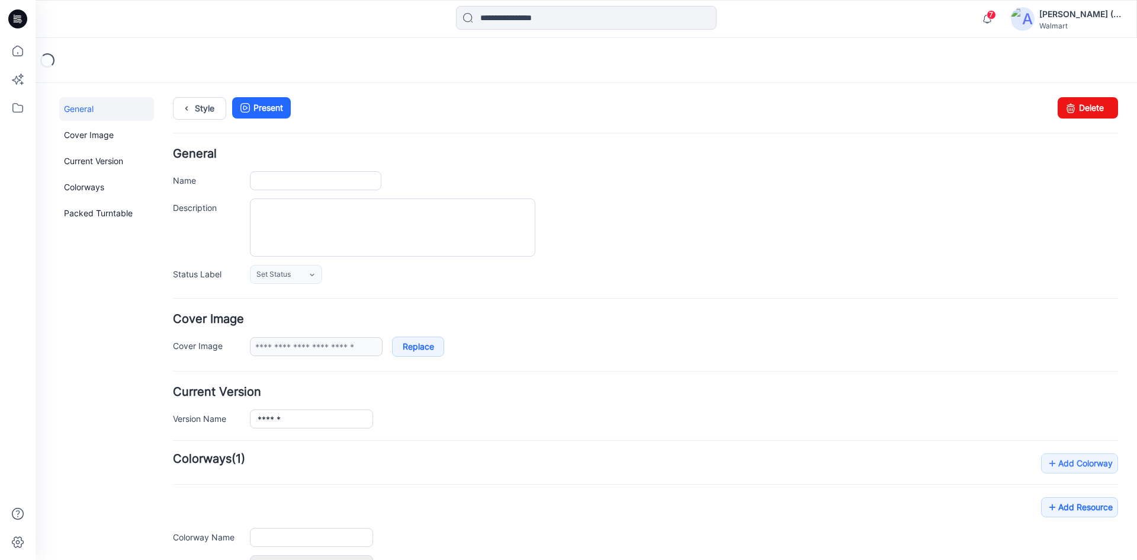
type input "******"
type input "**********"
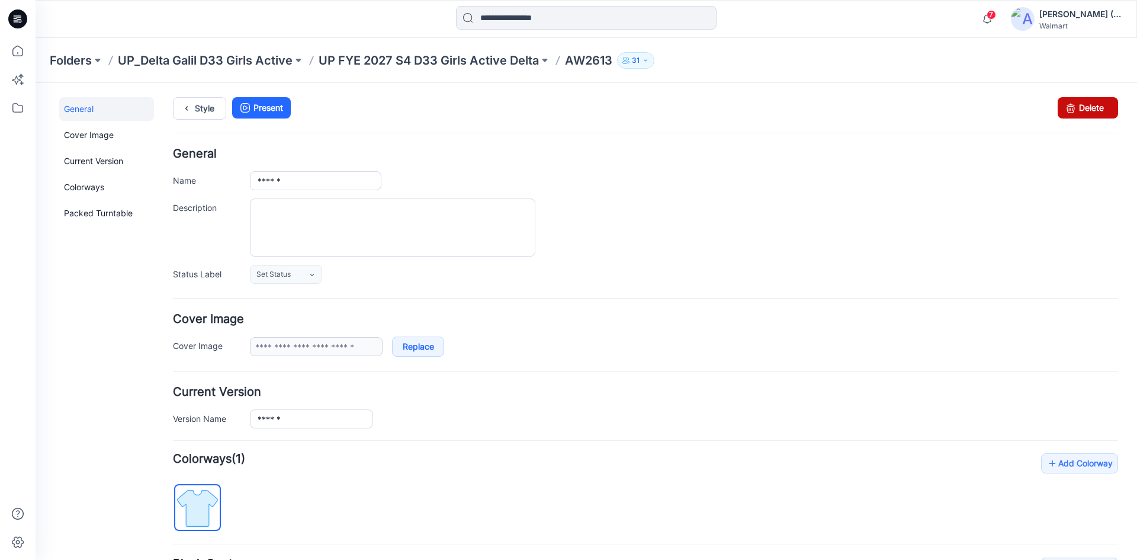
drag, startPoint x: 1081, startPoint y: 104, endPoint x: 666, endPoint y: 146, distance: 417.8
click at [1081, 104] on link "Delete" at bounding box center [1088, 107] width 60 height 21
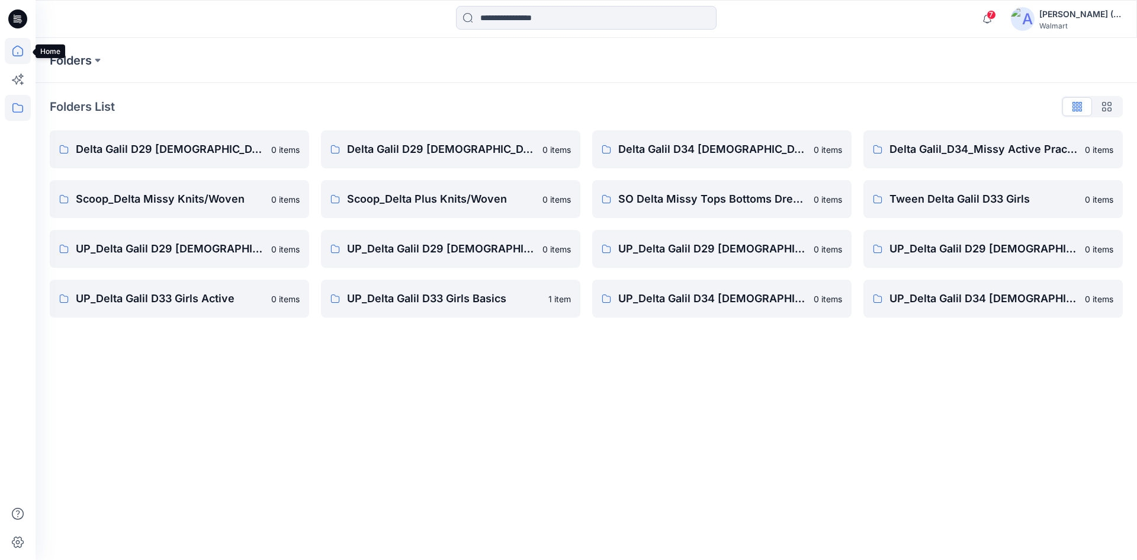
click at [18, 53] on icon at bounding box center [17, 53] width 1 height 2
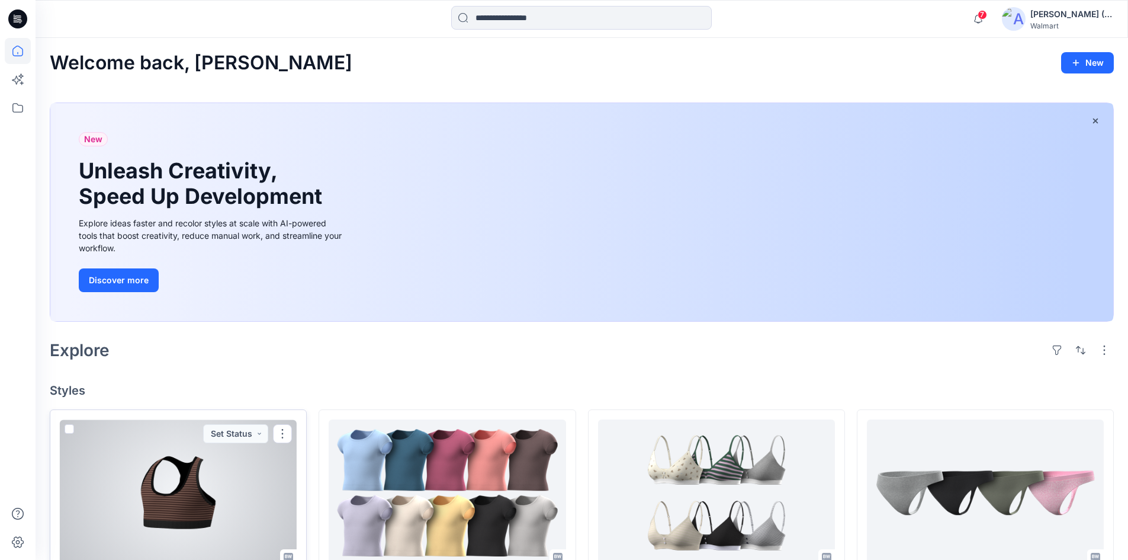
click at [214, 444] on div "AW2612 Updated 9 minutes ago Set Status" at bounding box center [178, 512] width 257 height 207
click at [213, 480] on div at bounding box center [178, 492] width 237 height 146
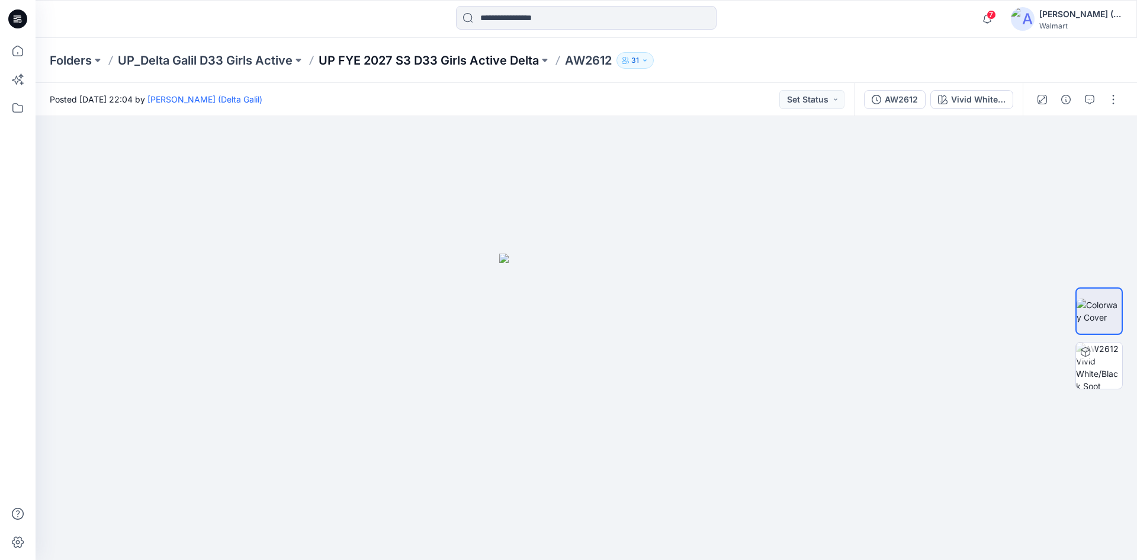
click at [406, 56] on p "UP FYE 2027 S3 D33 Girls Active Delta" at bounding box center [429, 60] width 220 height 17
